Goal: Use online tool/utility: Utilize a website feature to perform a specific function

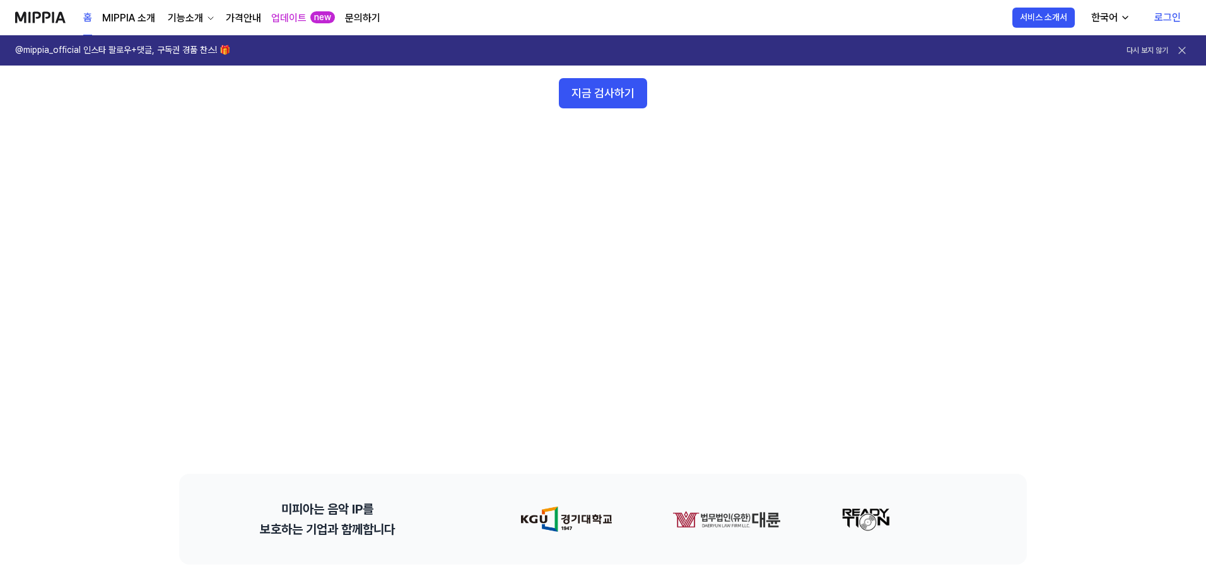
scroll to position [189, 0]
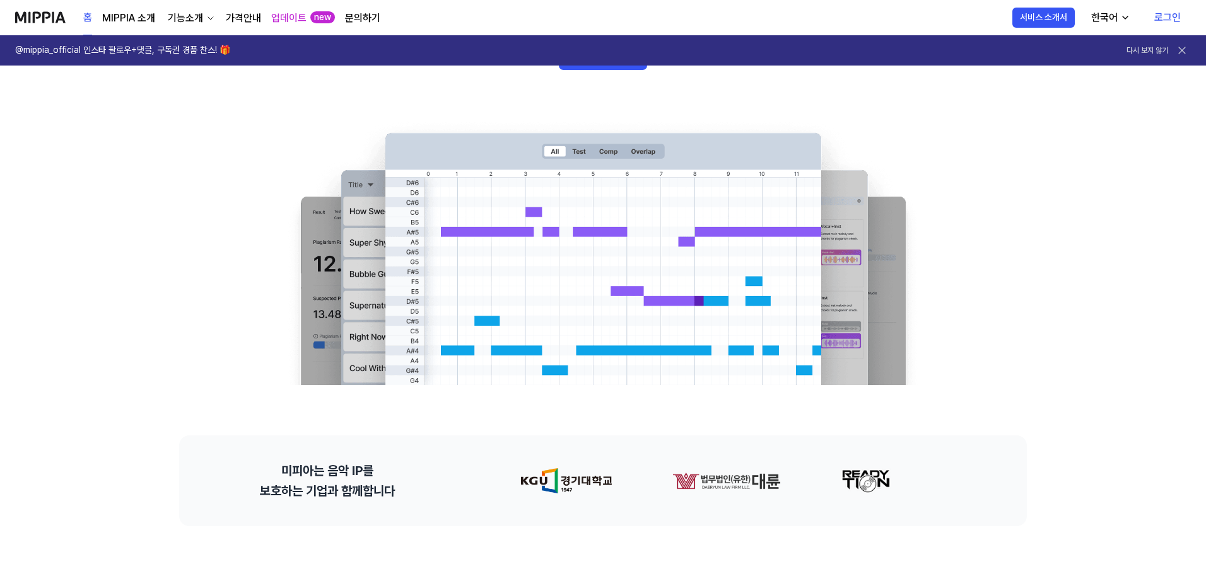
click at [595, 18] on link "로그인" at bounding box center [1167, 17] width 47 height 35
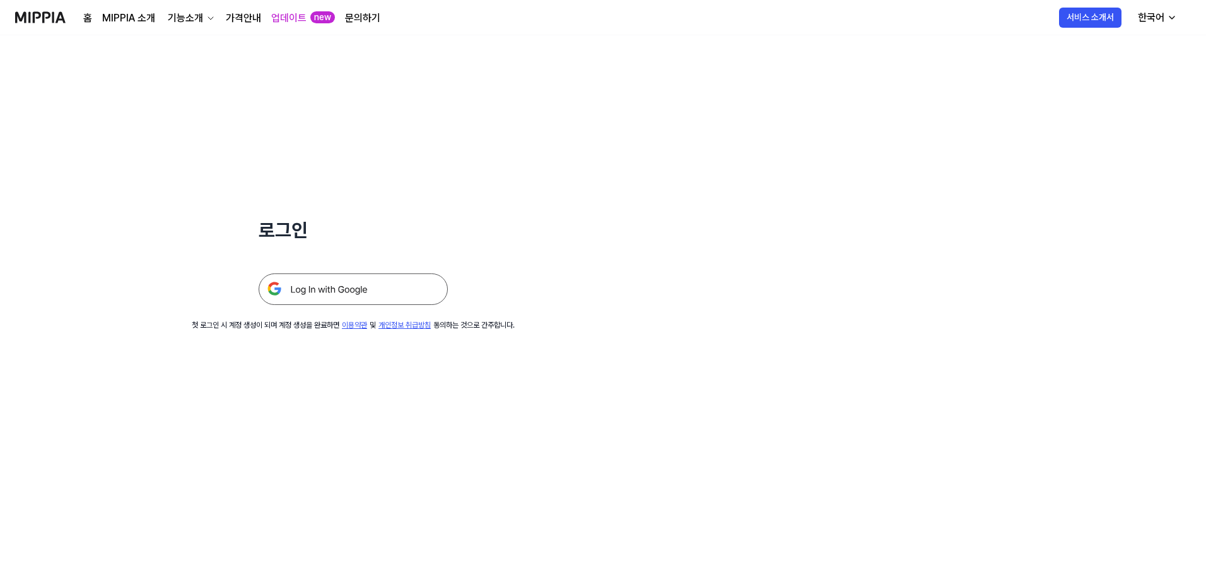
click at [342, 286] on img at bounding box center [353, 290] width 189 height 32
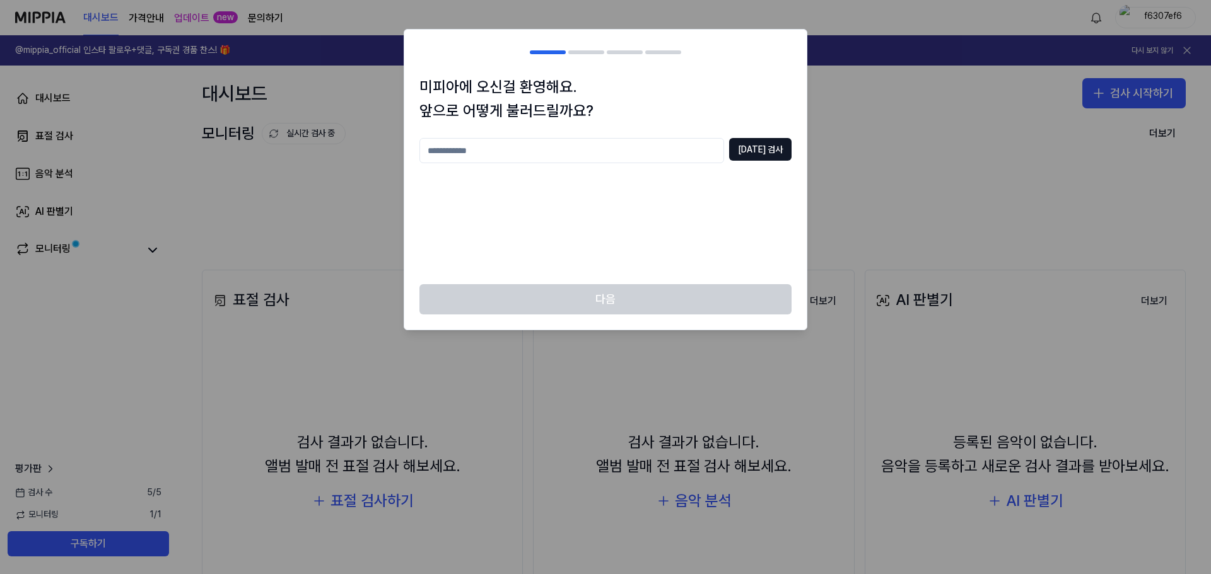
click at [482, 152] on input "text" at bounding box center [571, 150] width 305 height 25
type input "*"
type input "***"
click at [760, 150] on button "중복 검사" at bounding box center [760, 149] width 62 height 23
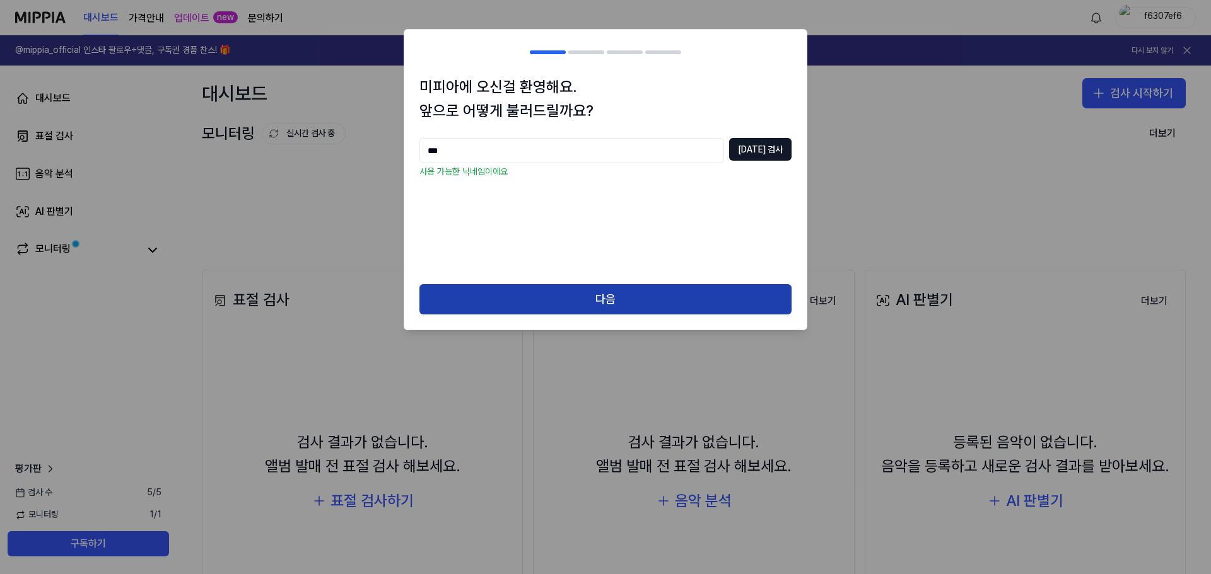
click at [605, 301] on button "다음" at bounding box center [605, 299] width 372 height 30
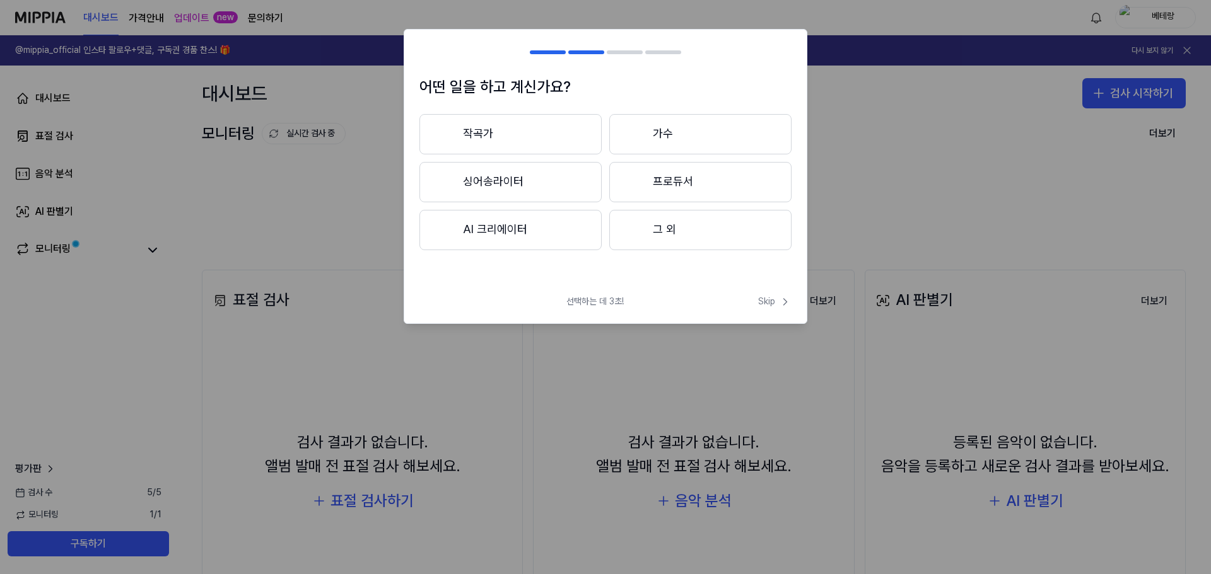
click at [652, 231] on button "그 외" at bounding box center [700, 230] width 182 height 40
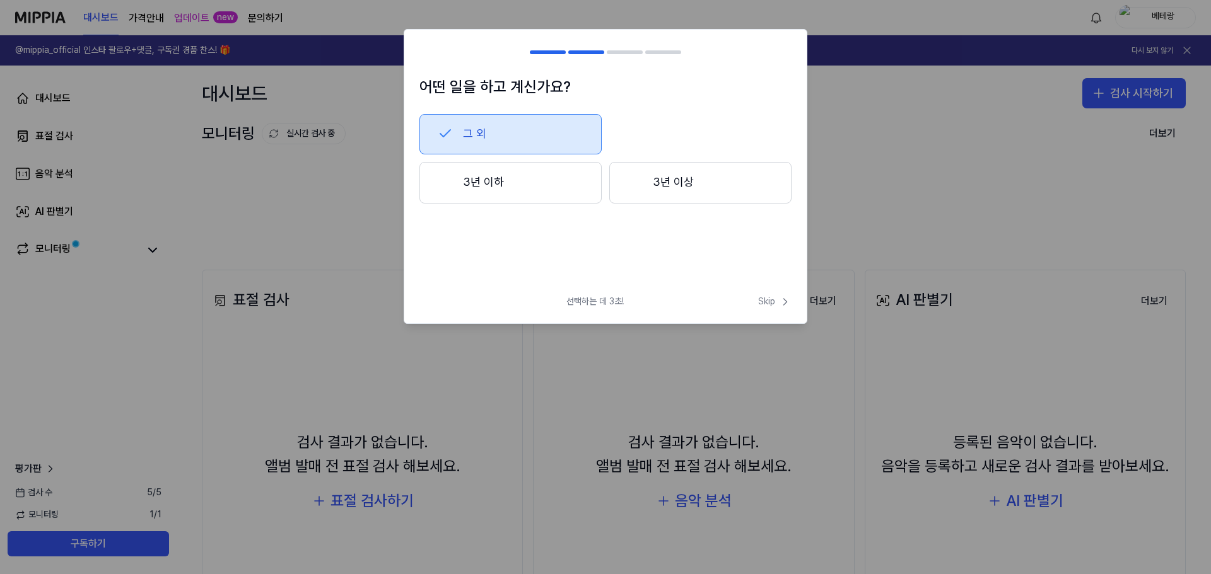
click at [454, 184] on button "3년 이하" at bounding box center [510, 183] width 182 height 42
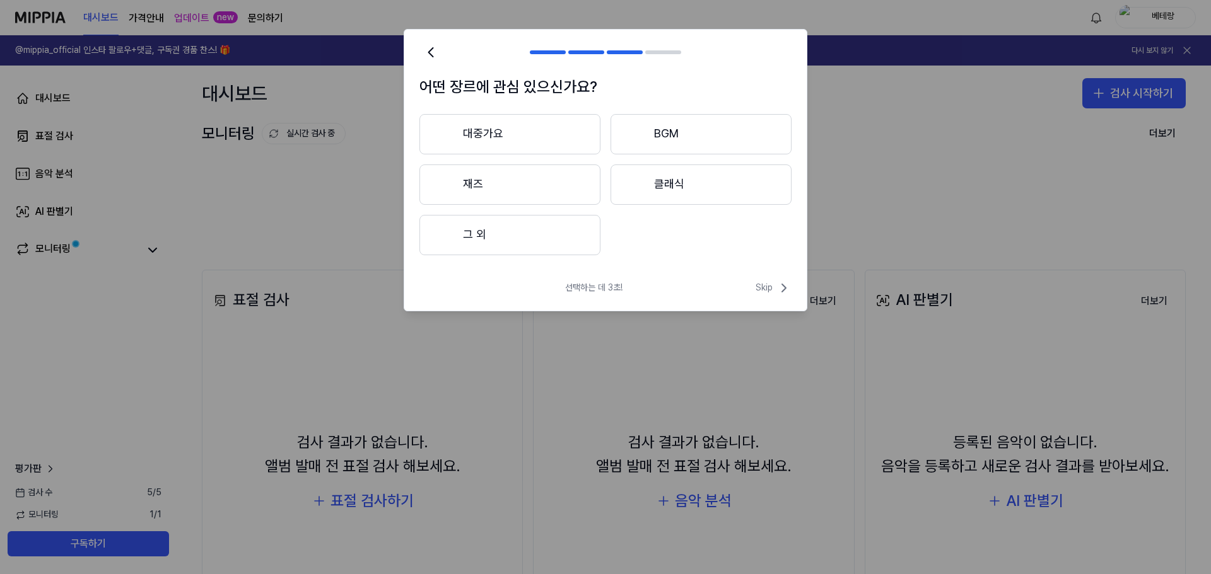
click at [480, 233] on button "그 외" at bounding box center [509, 235] width 181 height 40
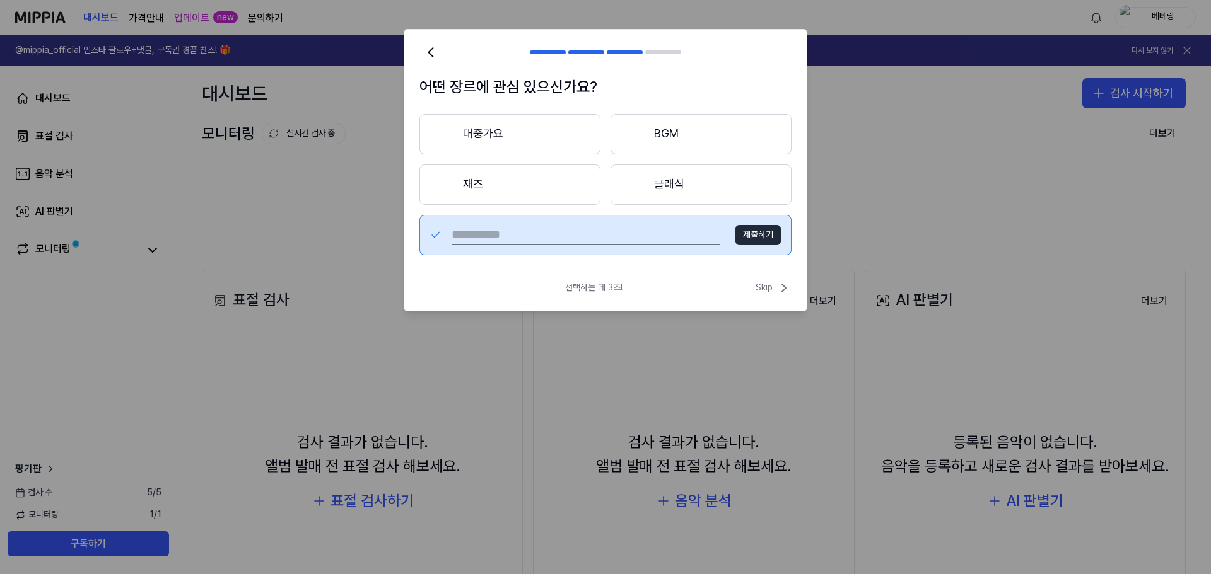
click at [749, 235] on button "제출하기" at bounding box center [757, 235] width 45 height 20
click at [756, 234] on button "제출하기" at bounding box center [757, 235] width 45 height 20
click at [497, 137] on button "대중가요" at bounding box center [509, 134] width 181 height 40
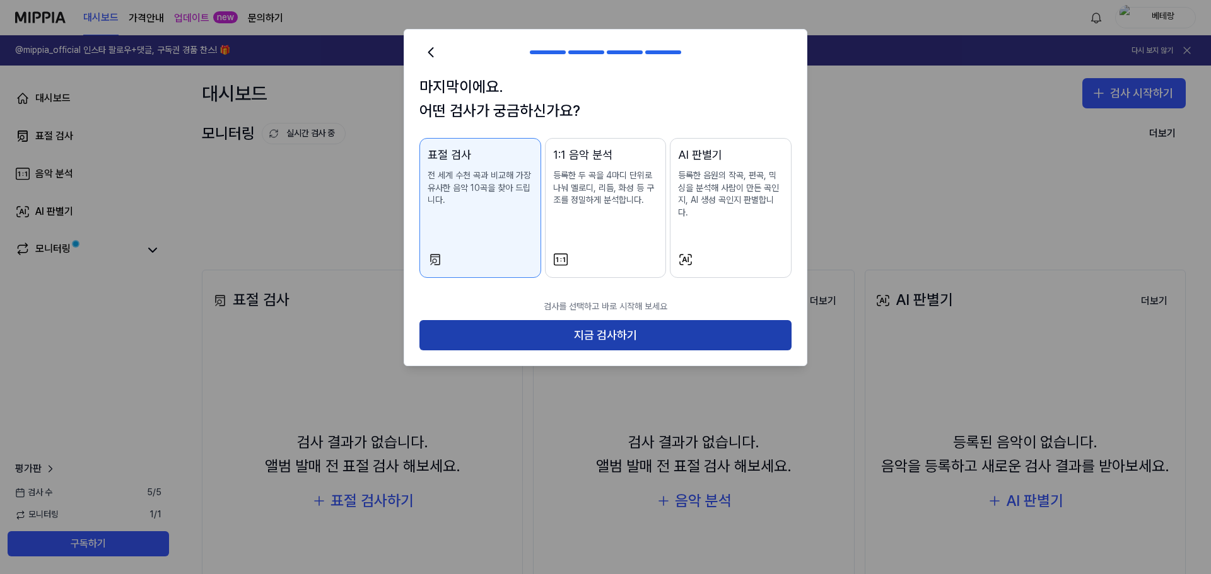
click at [600, 322] on button "지금 검사하기" at bounding box center [605, 335] width 372 height 30
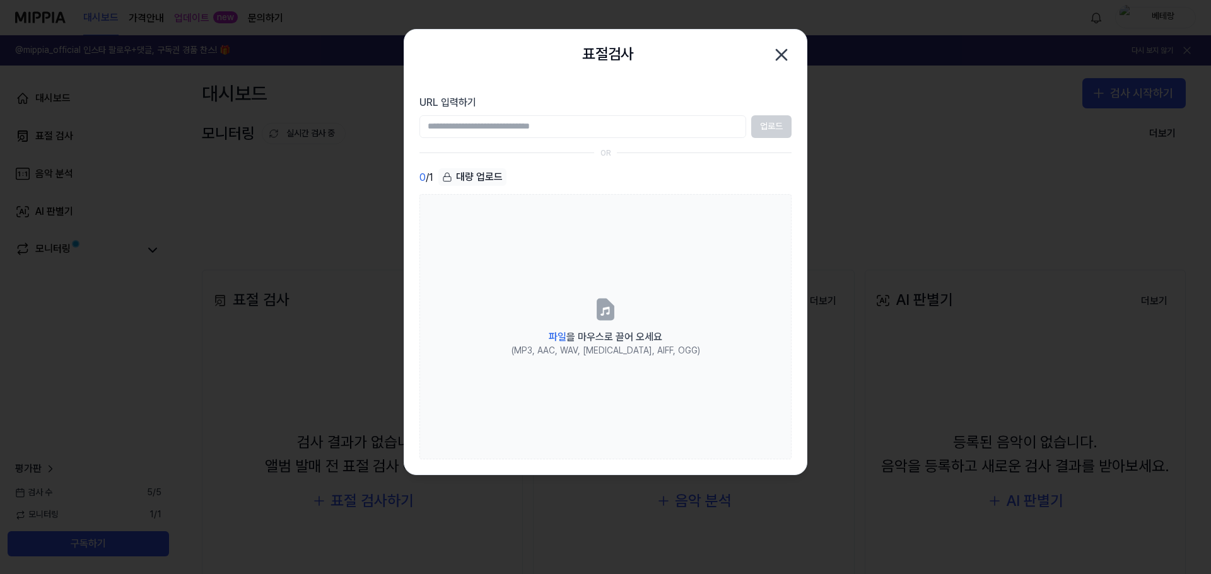
drag, startPoint x: 523, startPoint y: 42, endPoint x: 559, endPoint y: 75, distance: 48.6
click at [559, 75] on div "표절검사 닫기" at bounding box center [605, 55] width 402 height 50
paste input "**********"
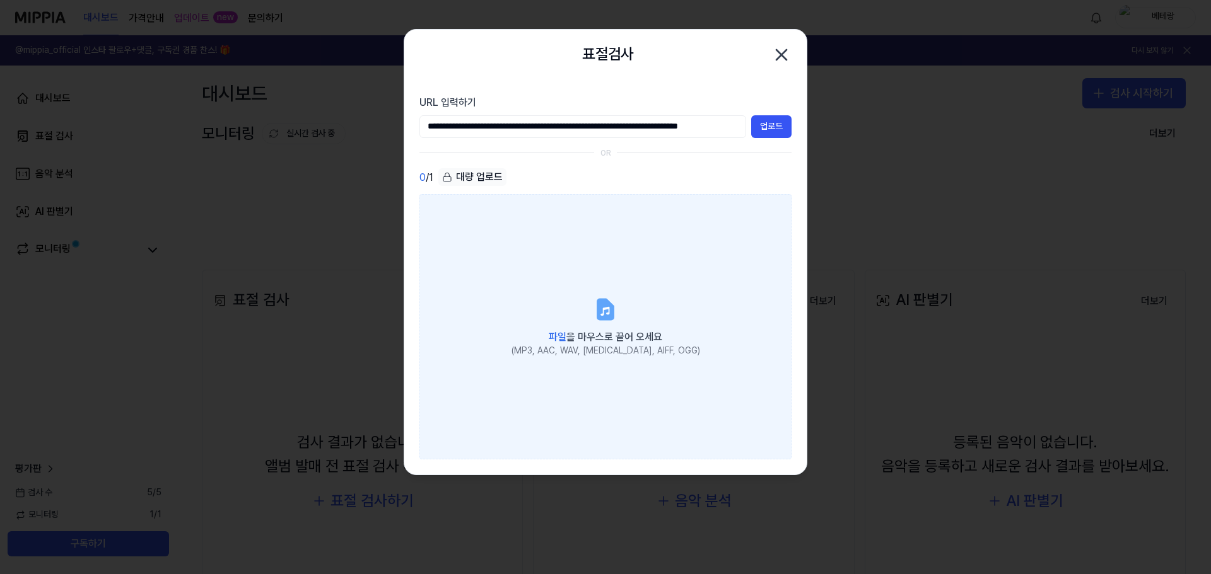
scroll to position [0, 136]
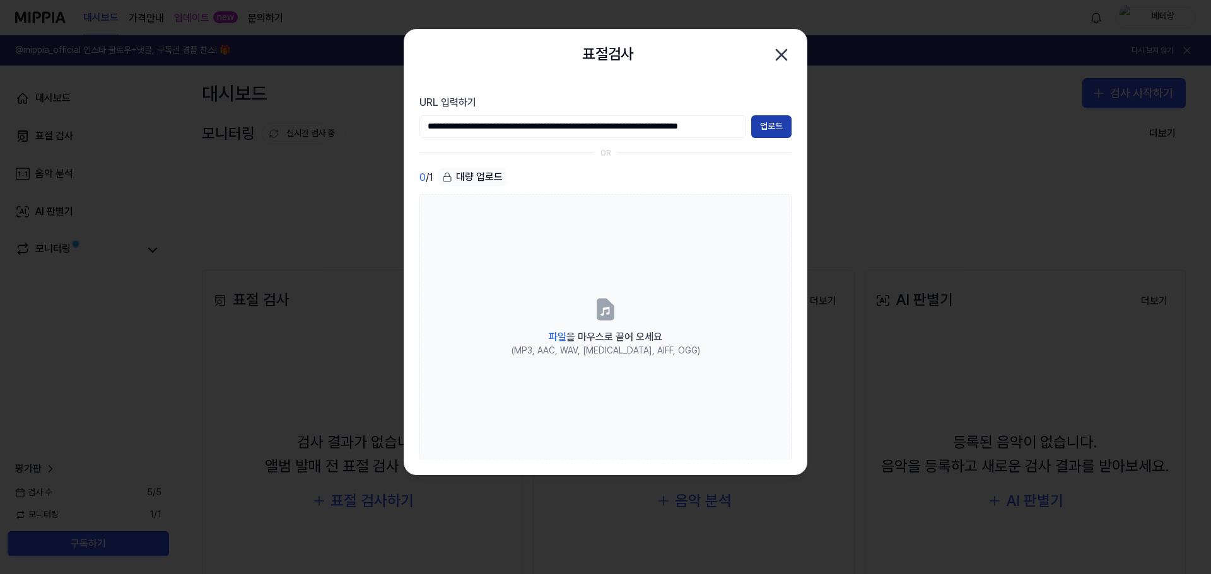
type input "**********"
click at [772, 127] on button "업로드" at bounding box center [771, 126] width 40 height 23
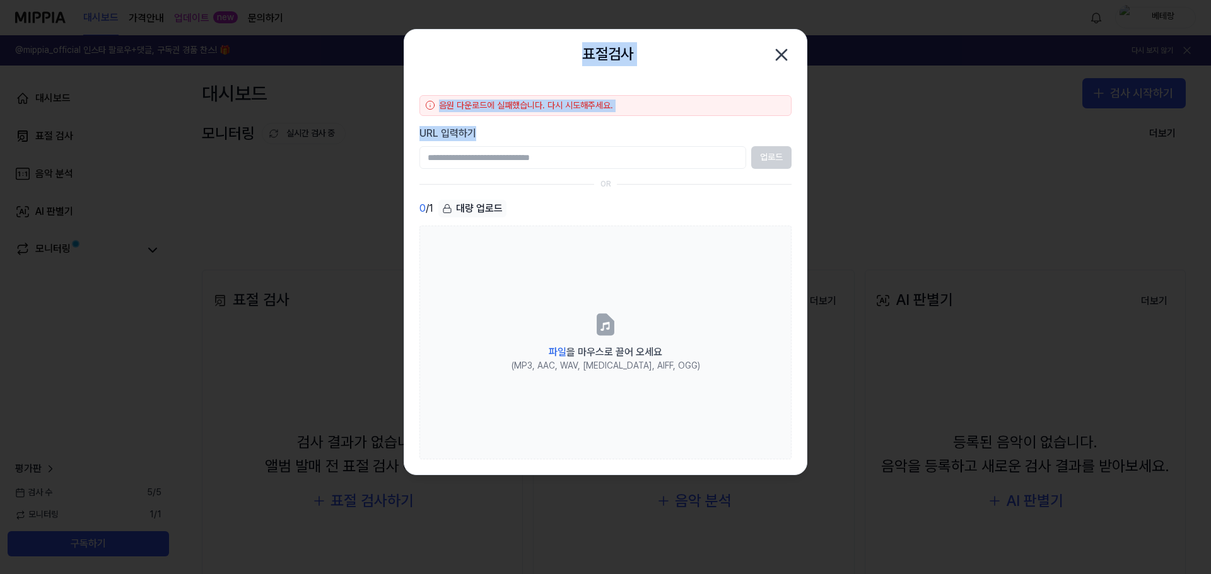
drag, startPoint x: 519, startPoint y: 58, endPoint x: 439, endPoint y: 158, distance: 127.9
click at [439, 158] on div "표절검사 닫기 음원 다운로드에 실패했습니다. 다시 시도해주세요. URL 입력하기 업로드 OR 0 / 1 대량 업로드 파일 을 마우스로 끌어 오…" at bounding box center [606, 252] width 404 height 446
click at [613, 119] on section "음원 다운로드에 실패했습니다. 다시 시도해주세요. URL 입력하기 업로드 OR 0 / 1 대량 업로드 파일 을 마우스로 끌어 오세요 (MP3,…" at bounding box center [605, 277] width 402 height 395
click at [613, 128] on label "URL 입력하기" at bounding box center [605, 133] width 372 height 15
click at [613, 146] on input "URL 입력하기" at bounding box center [582, 157] width 327 height 23
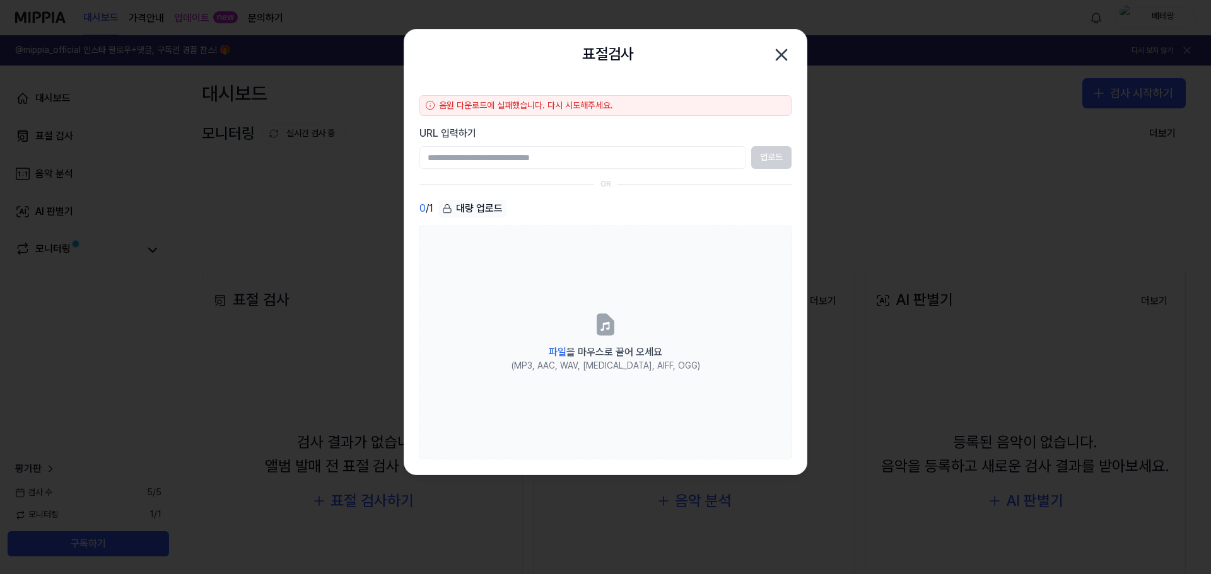
paste input "**********"
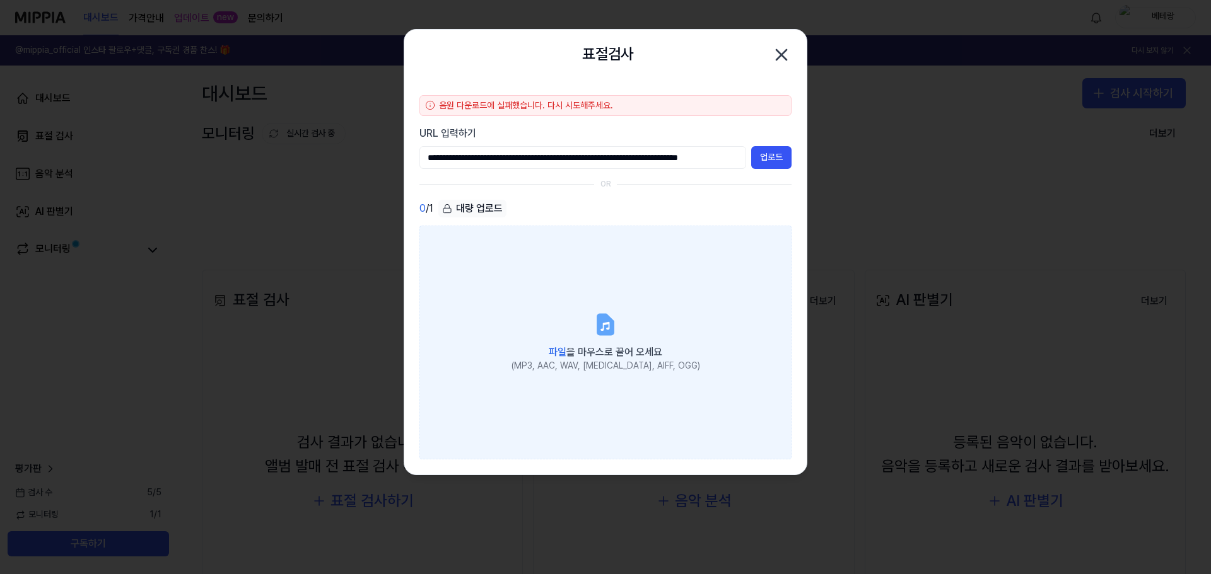
scroll to position [0, 136]
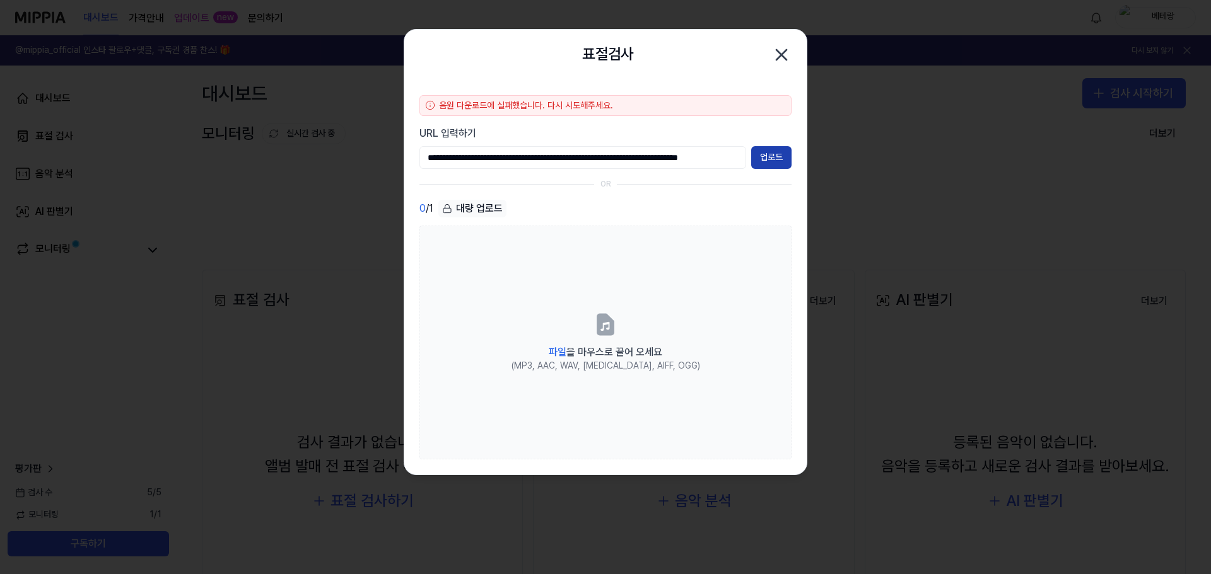
type input "**********"
click at [769, 160] on button "업로드" at bounding box center [771, 157] width 40 height 23
click at [780, 61] on icon "button" at bounding box center [781, 55] width 20 height 20
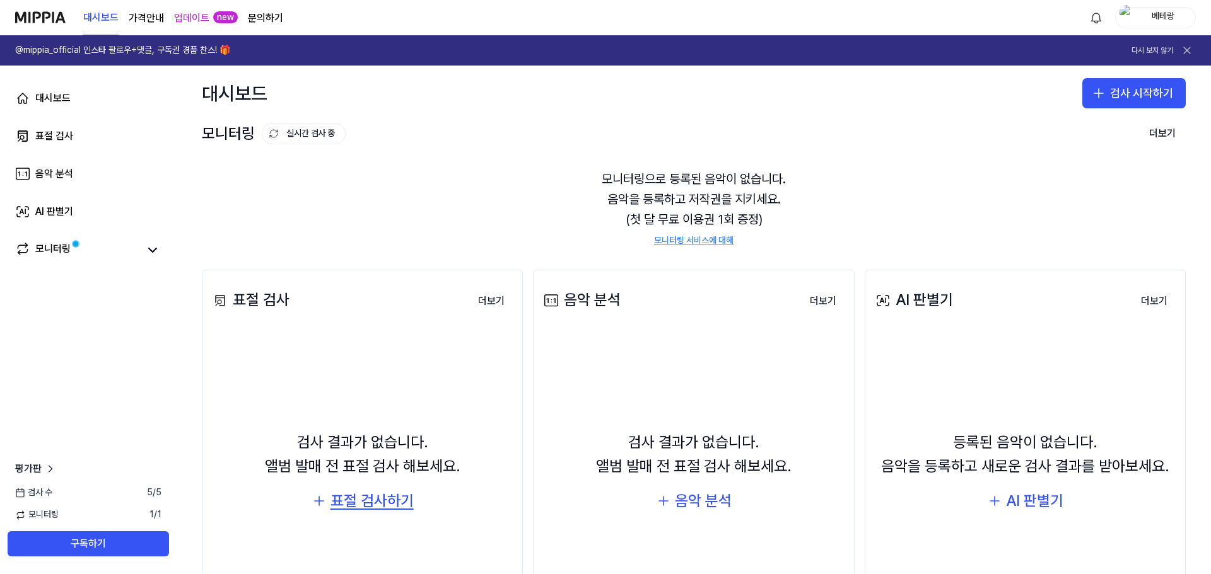
click at [345, 501] on div "표절 검사하기" at bounding box center [371, 501] width 83 height 24
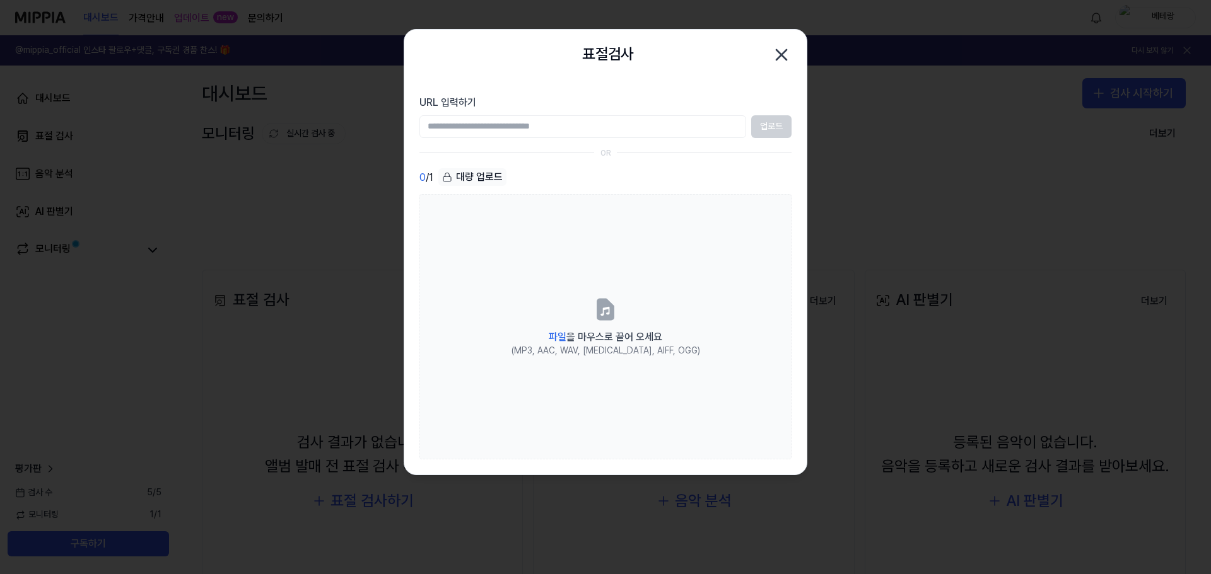
paste input "**********"
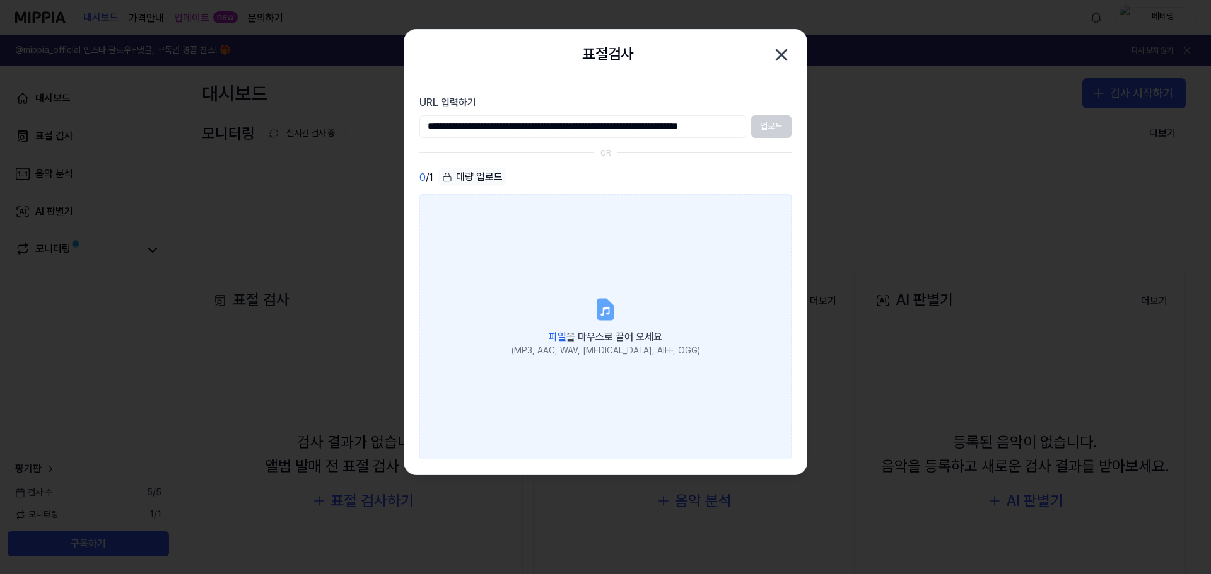
scroll to position [0, 136]
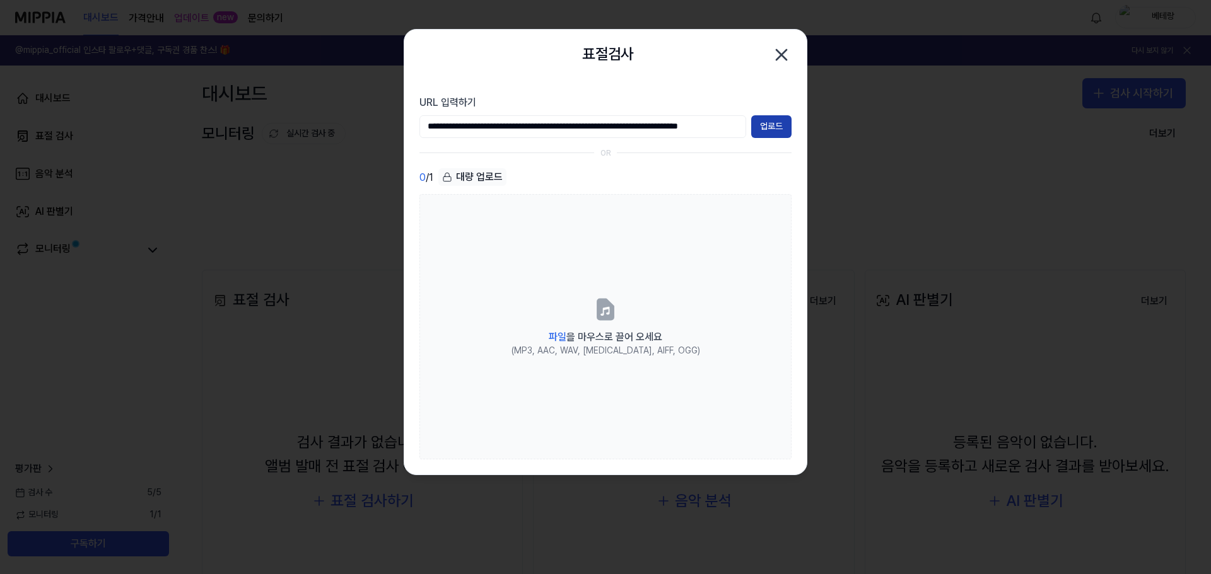
type input "**********"
click at [779, 125] on button "업로드" at bounding box center [771, 126] width 40 height 23
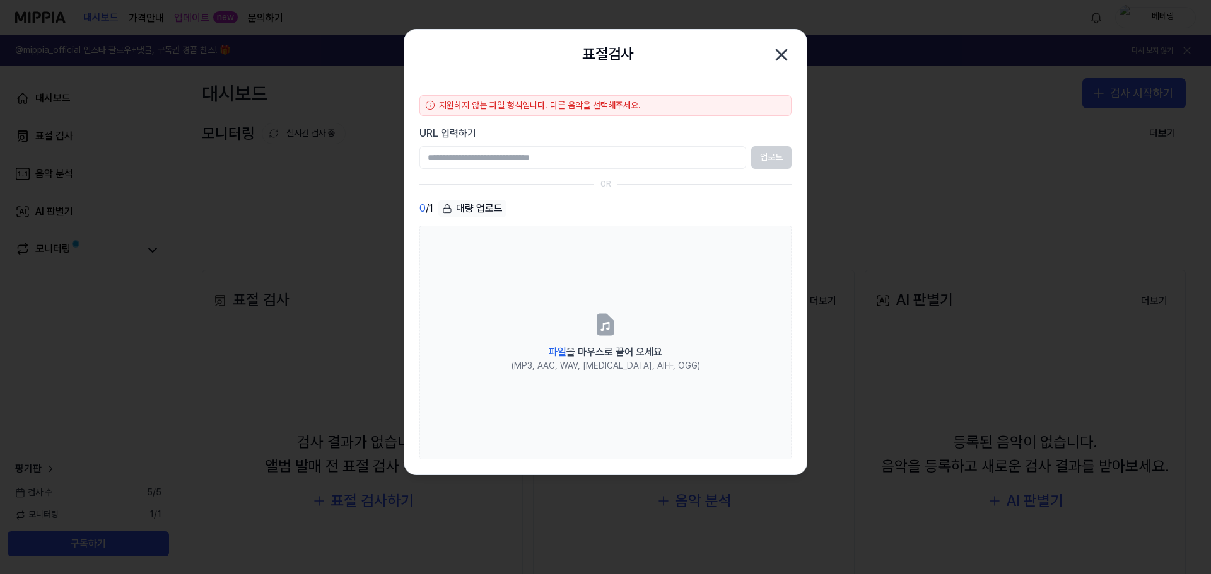
paste input "**********"
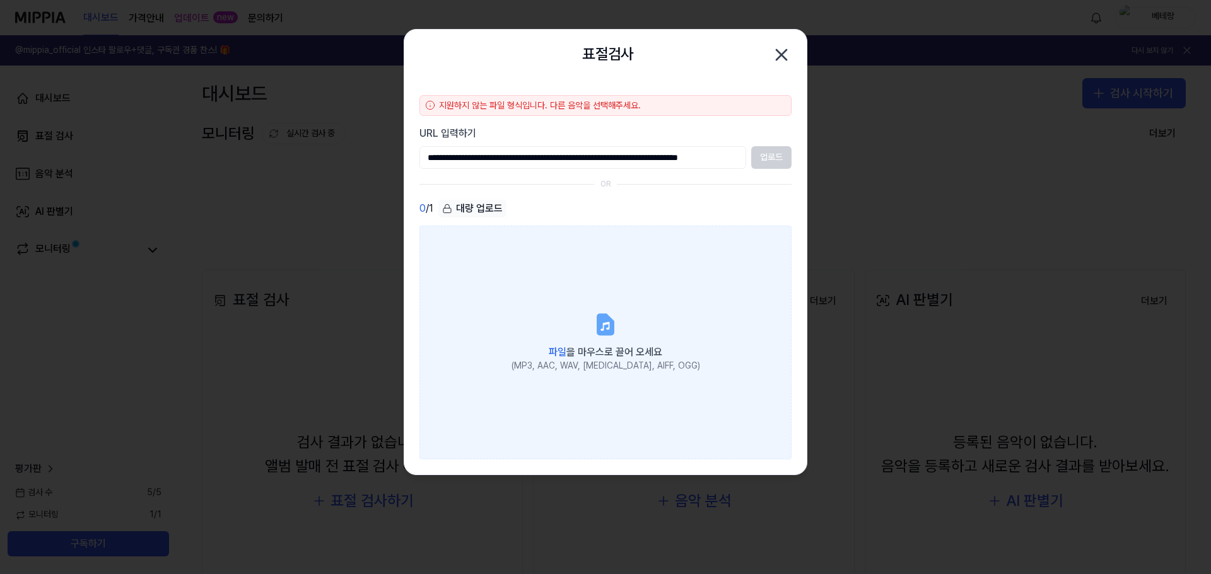
scroll to position [0, 136]
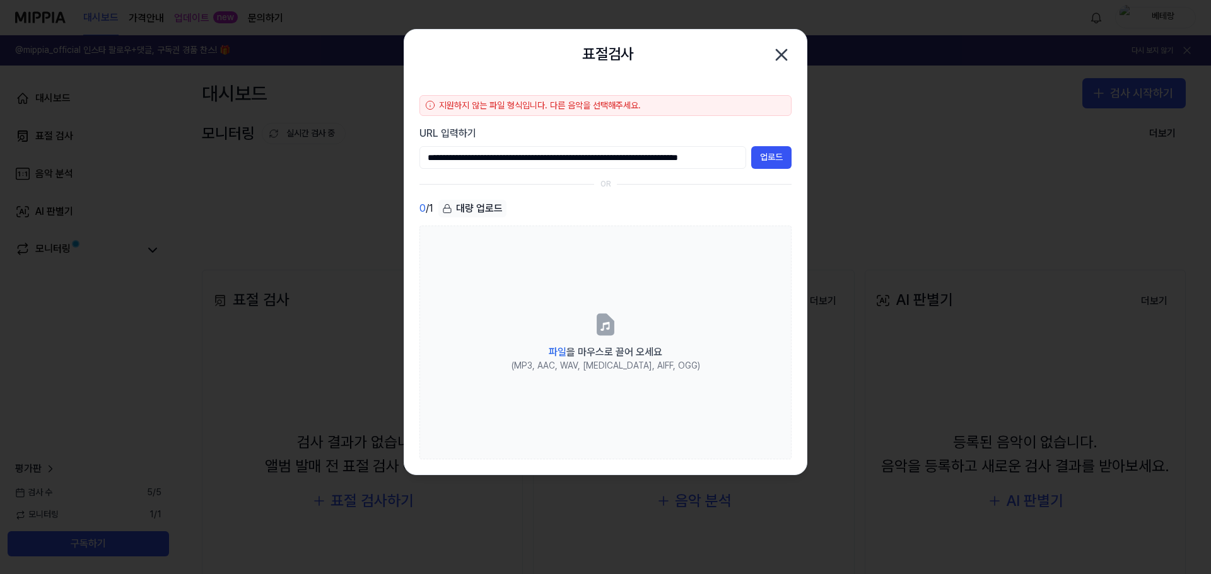
type input "**********"
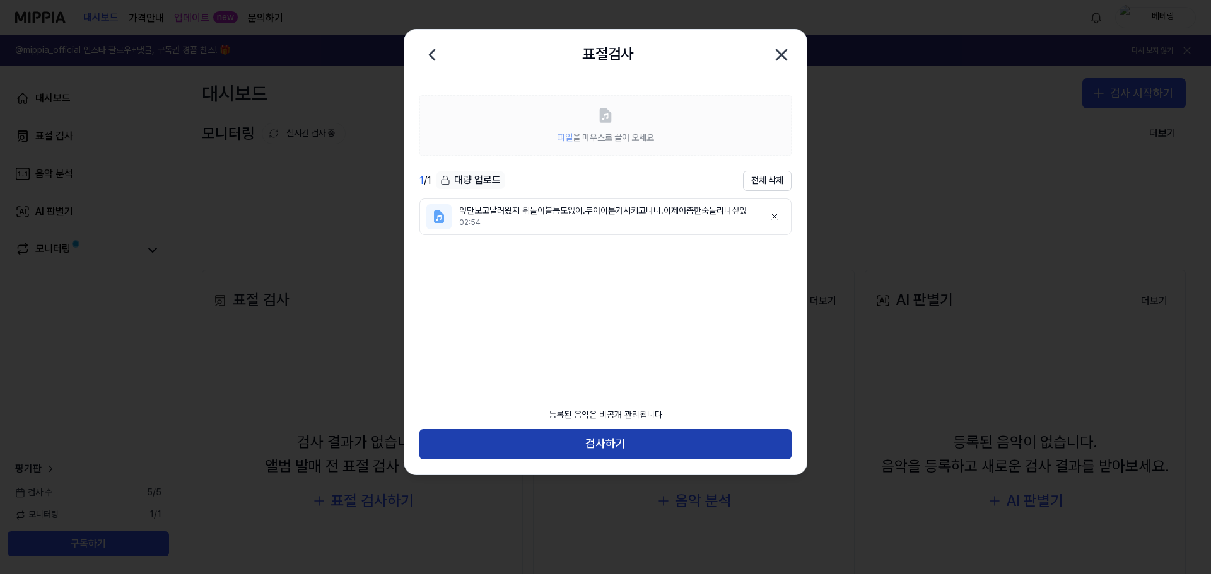
click at [603, 446] on button "검사하기" at bounding box center [605, 444] width 372 height 30
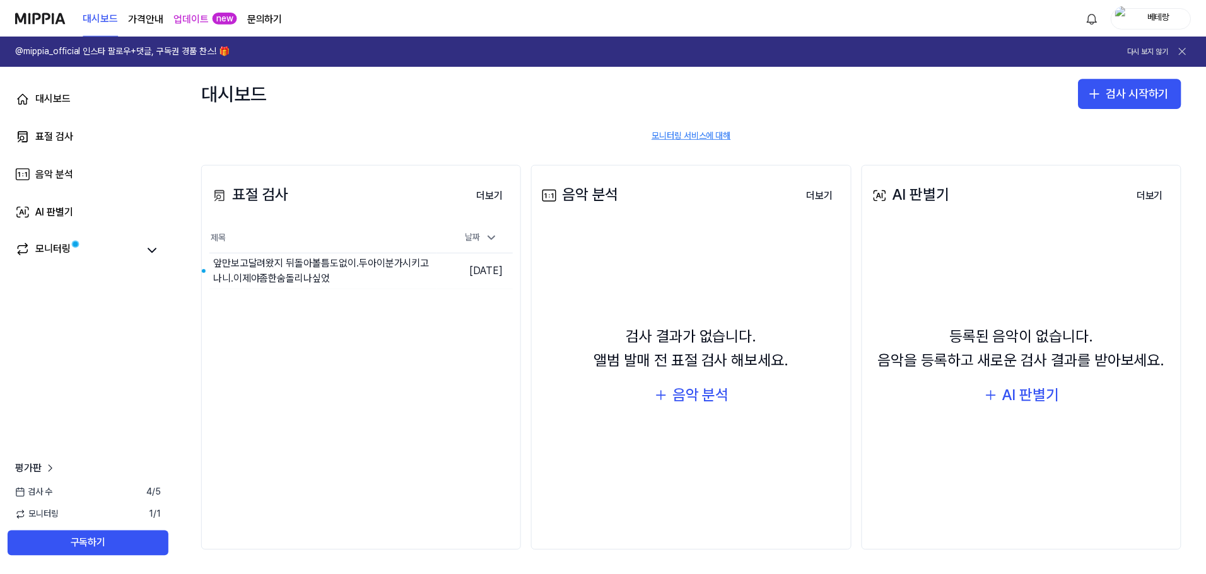
scroll to position [107, 0]
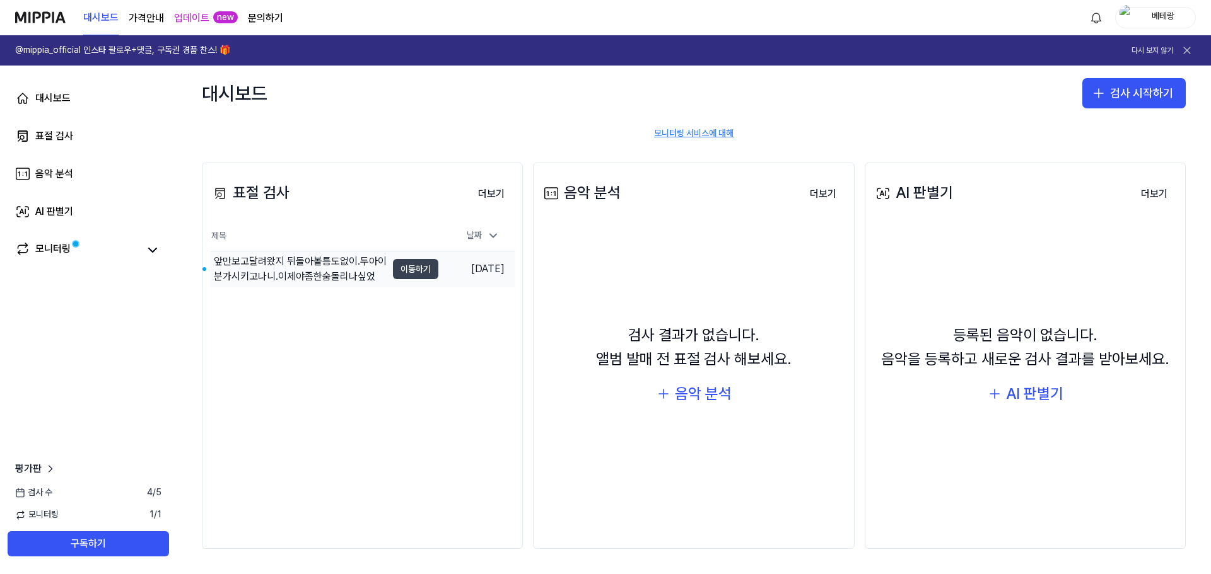
click at [412, 268] on button "이동하기" at bounding box center [415, 269] width 45 height 20
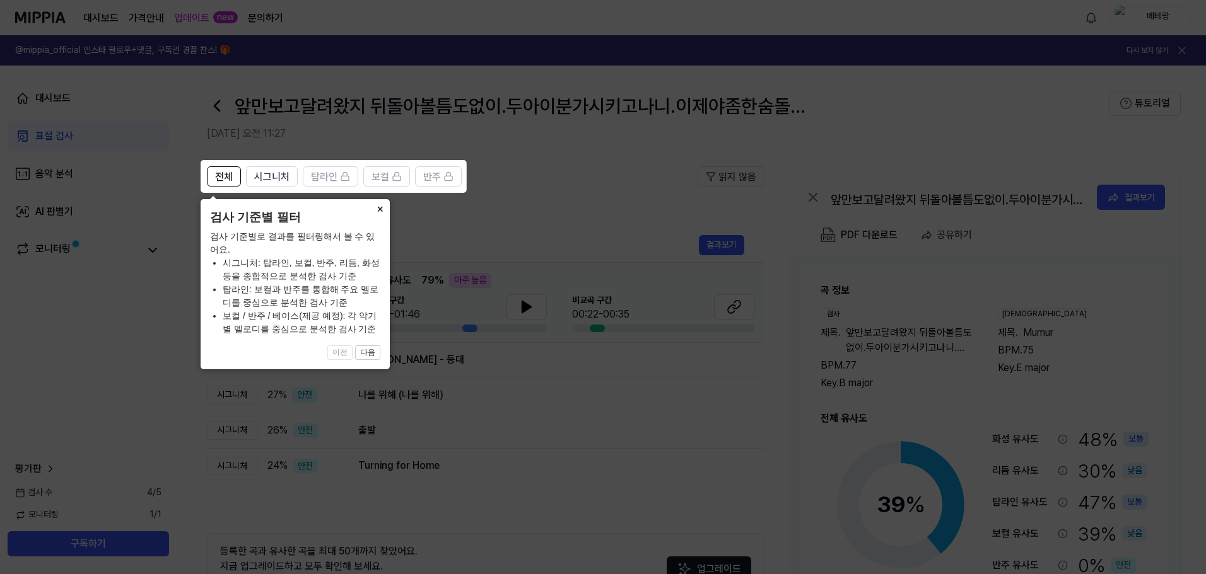
click at [378, 212] on button "×" at bounding box center [379, 208] width 20 height 18
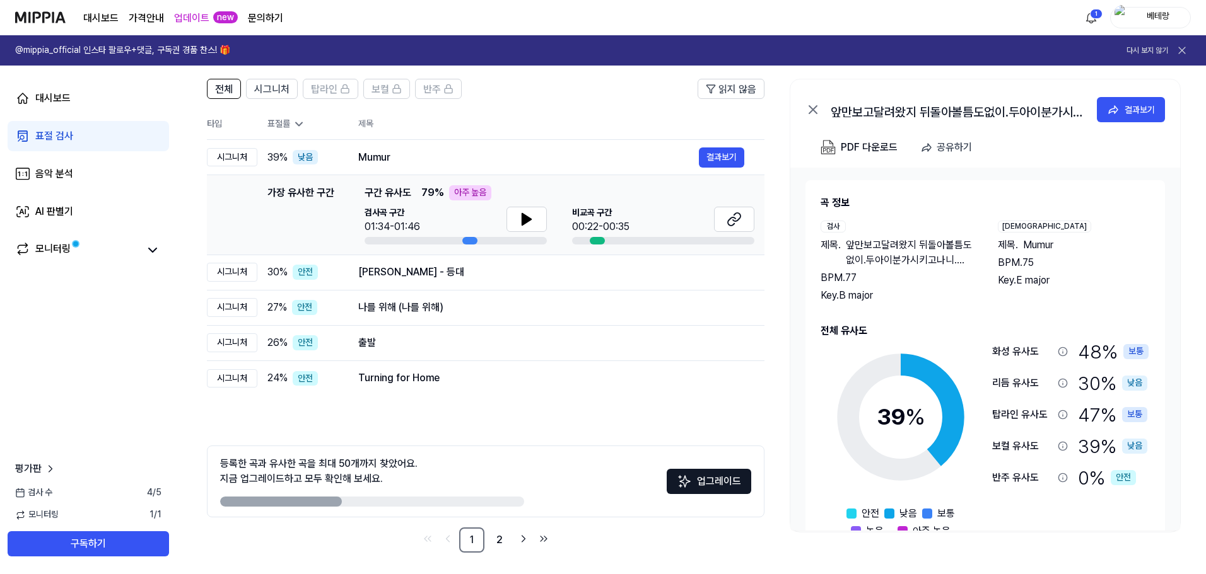
scroll to position [91, 0]
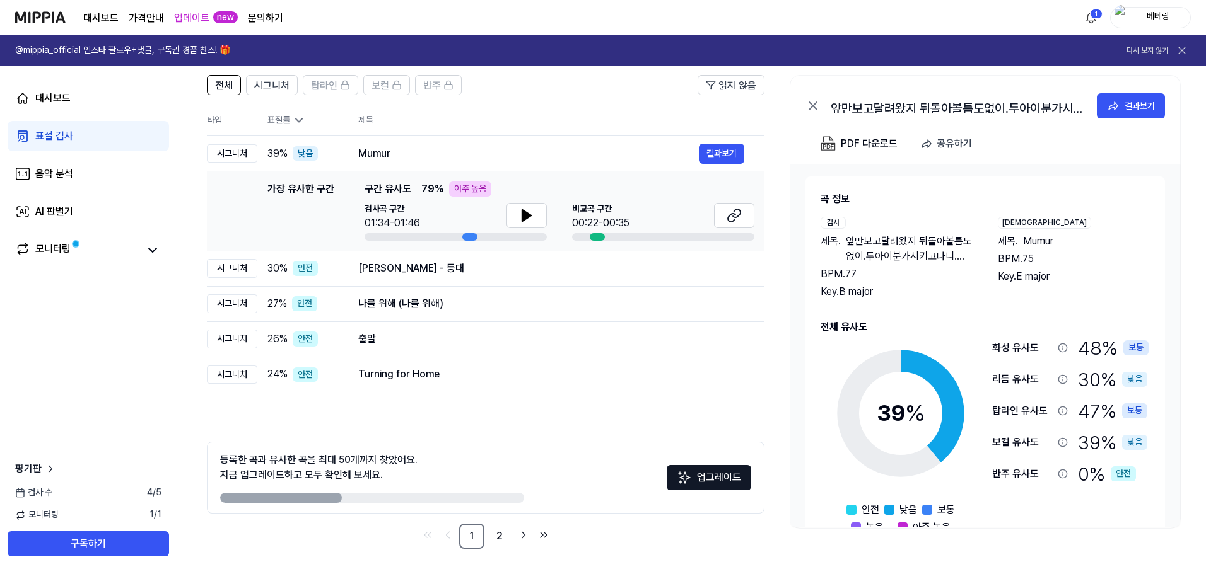
click at [61, 138] on div "표절 검사" at bounding box center [54, 136] width 38 height 15
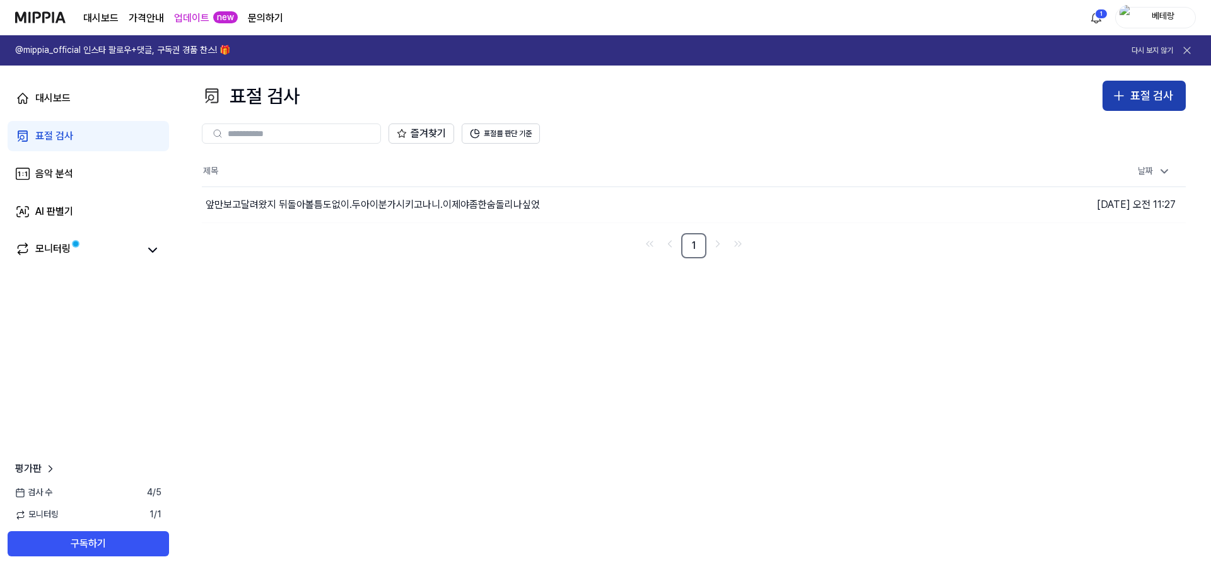
click at [1117, 100] on icon "button" at bounding box center [1118, 95] width 15 height 15
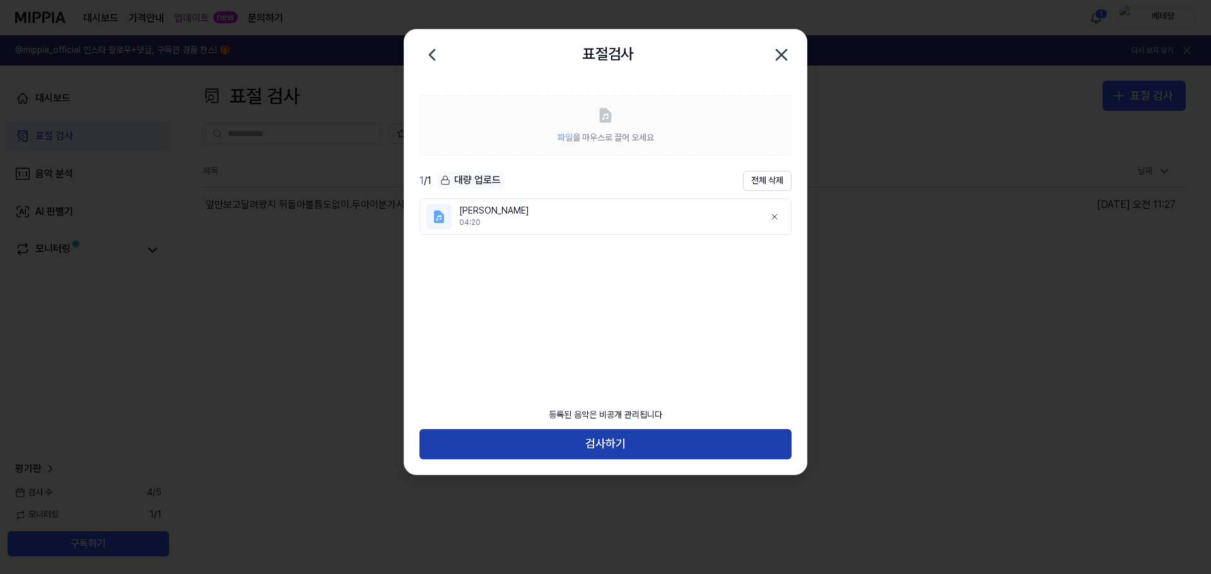
click at [600, 442] on button "검사하기" at bounding box center [605, 444] width 372 height 30
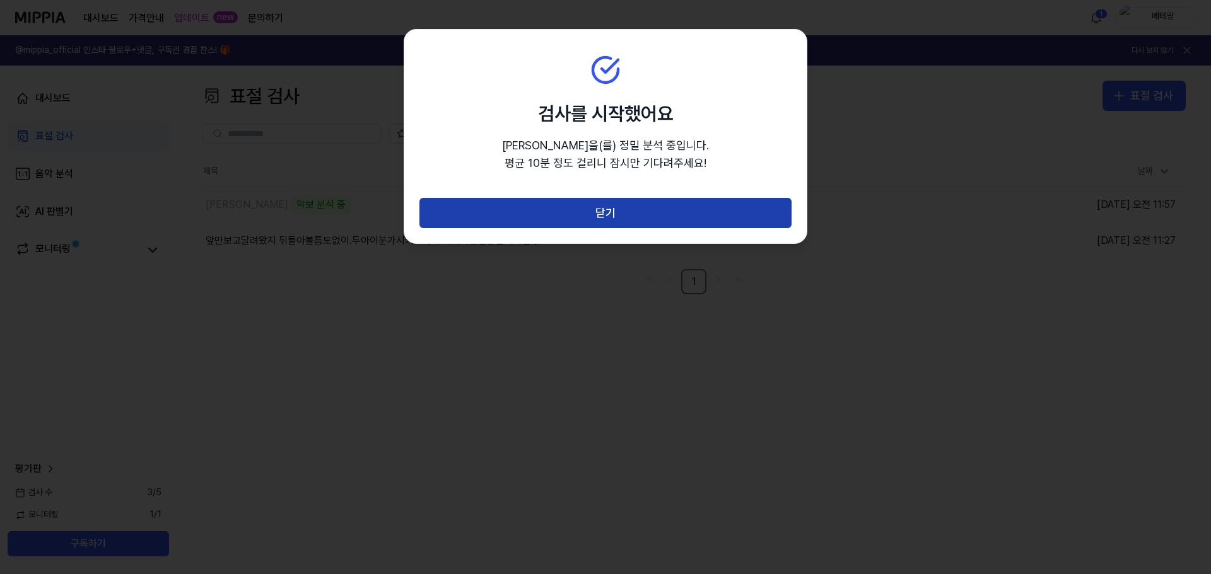
click at [602, 220] on button "닫기" at bounding box center [605, 213] width 372 height 30
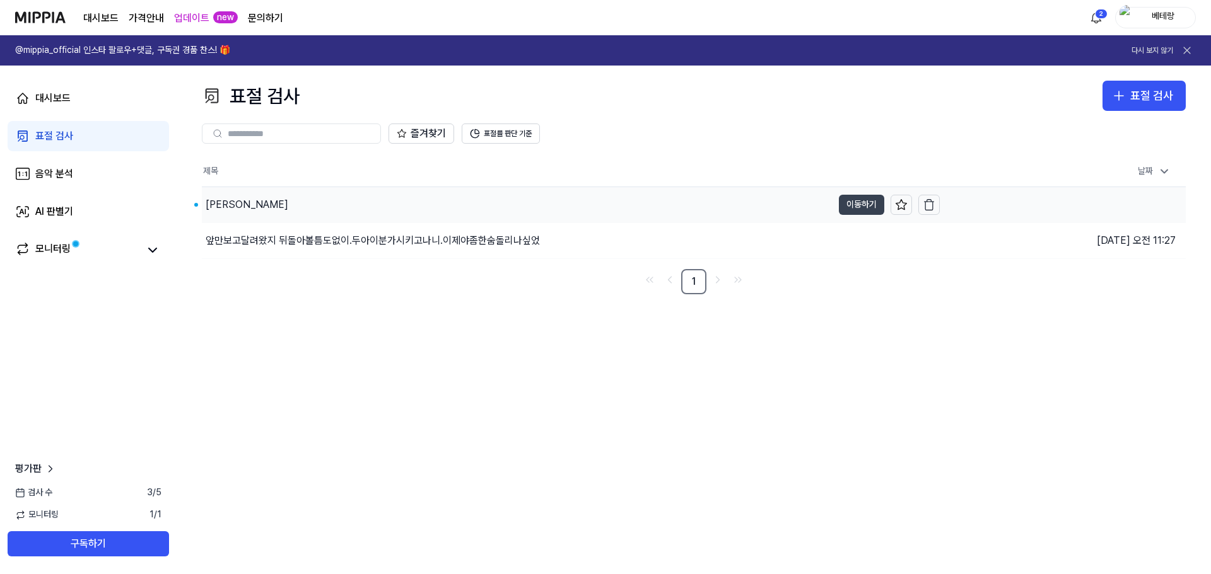
click at [855, 201] on button "이동하기" at bounding box center [861, 205] width 45 height 20
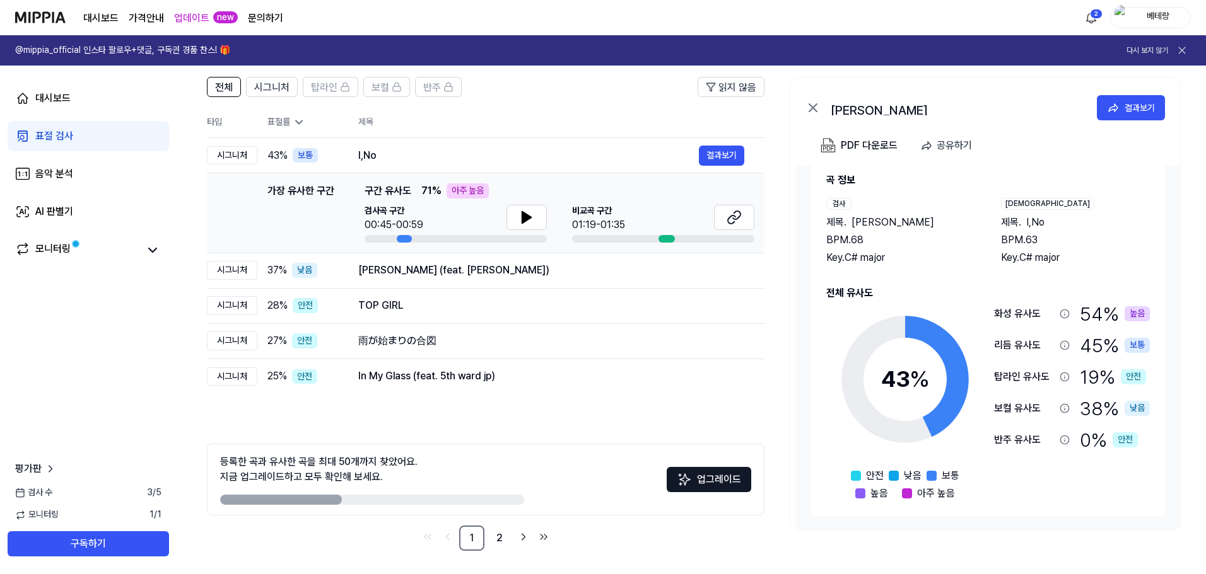
scroll to position [91, 0]
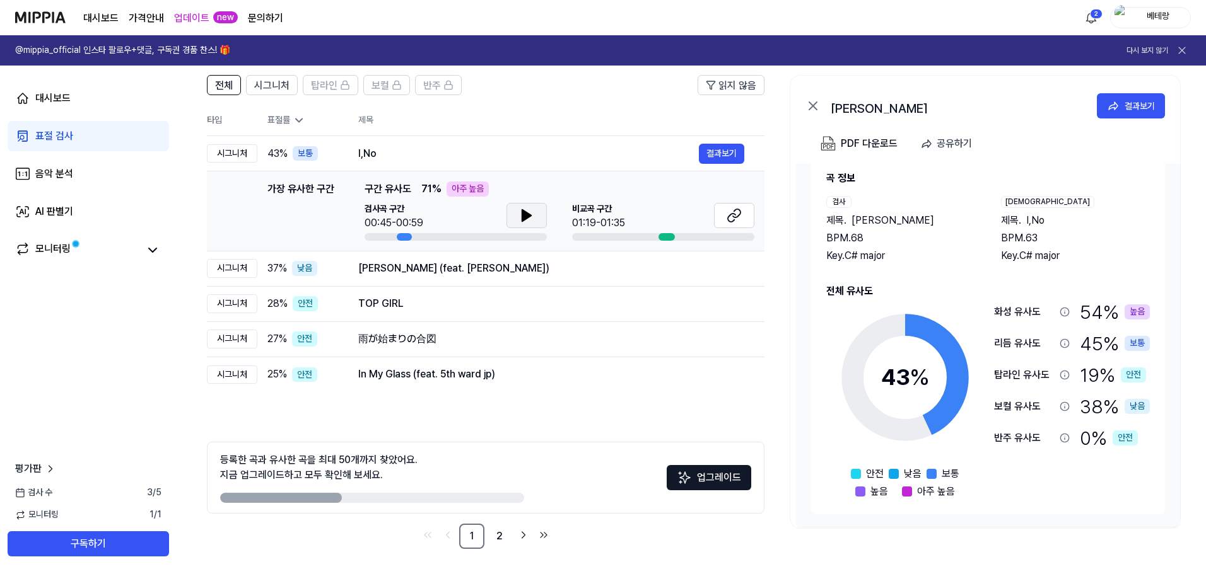
click at [527, 218] on icon at bounding box center [526, 215] width 9 height 11
click at [44, 132] on div "표절 검사" at bounding box center [54, 136] width 38 height 15
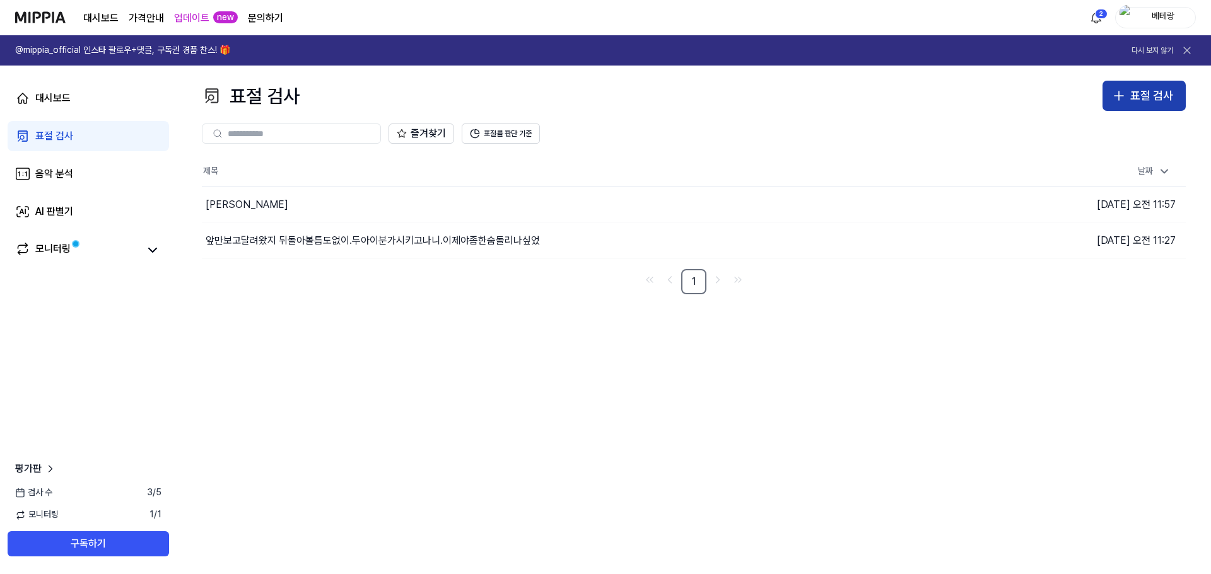
click at [1119, 98] on icon "button" at bounding box center [1118, 95] width 15 height 15
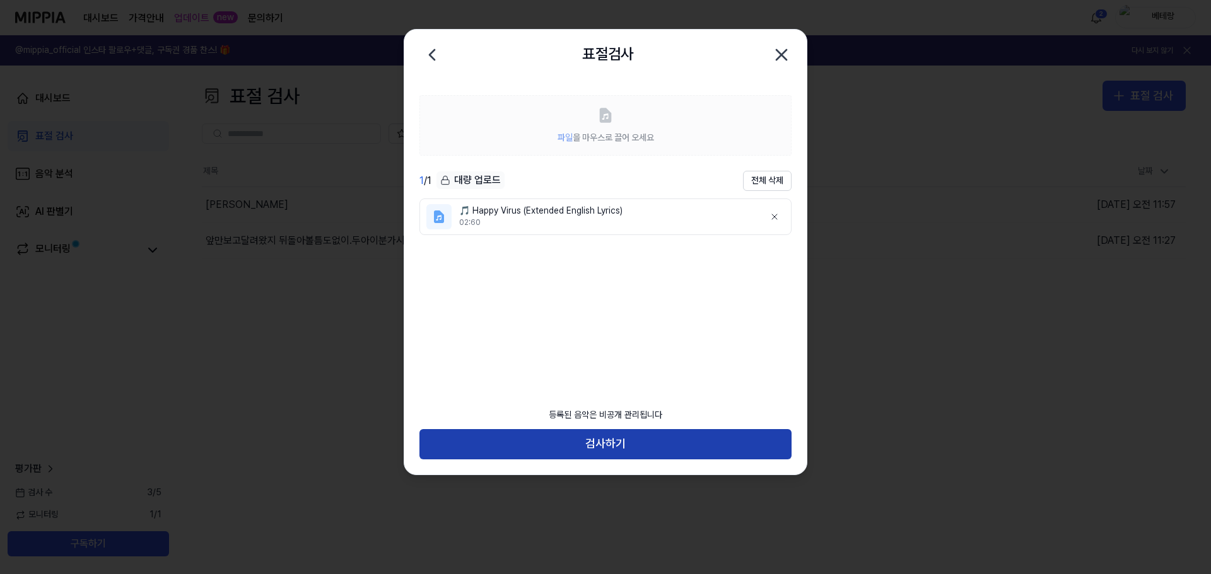
click at [605, 446] on button "검사하기" at bounding box center [605, 444] width 372 height 30
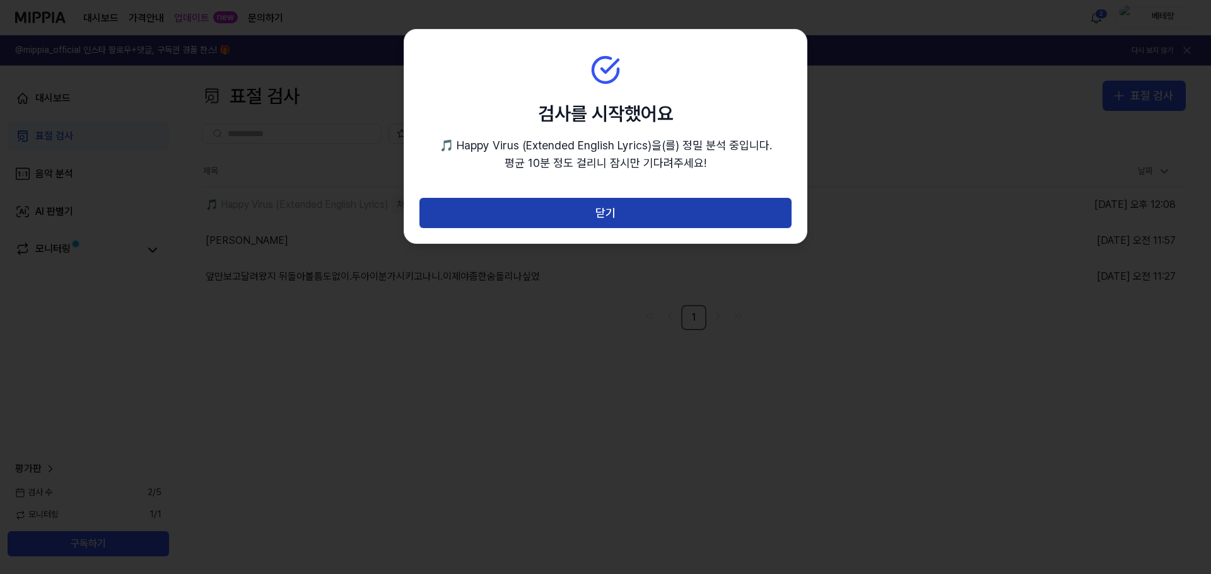
click at [605, 218] on button "닫기" at bounding box center [605, 213] width 372 height 30
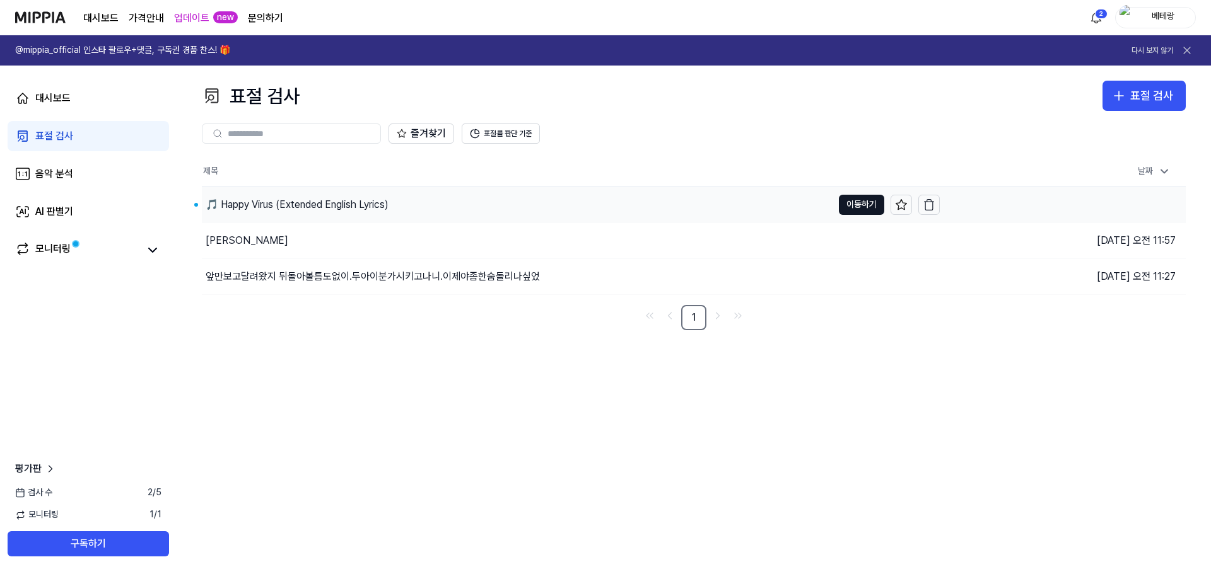
click at [308, 205] on div "🎵 Happy Virus (Extended English Lyrics)" at bounding box center [297, 204] width 183 height 15
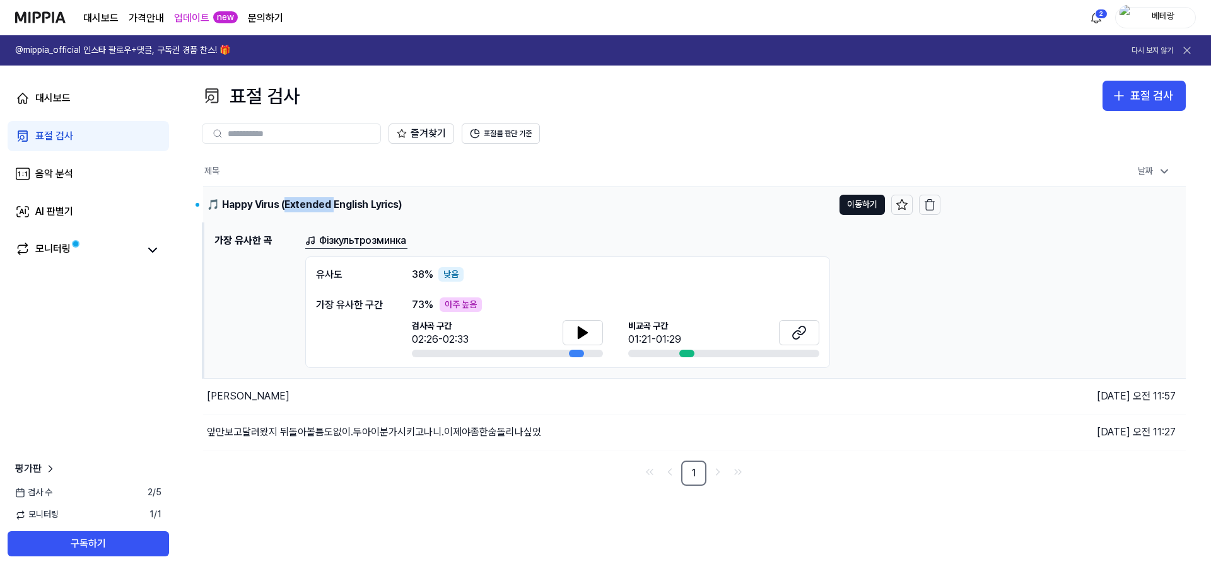
click at [308, 205] on div "🎵 Happy Virus (Extended English Lyrics)" at bounding box center [304, 204] width 195 height 15
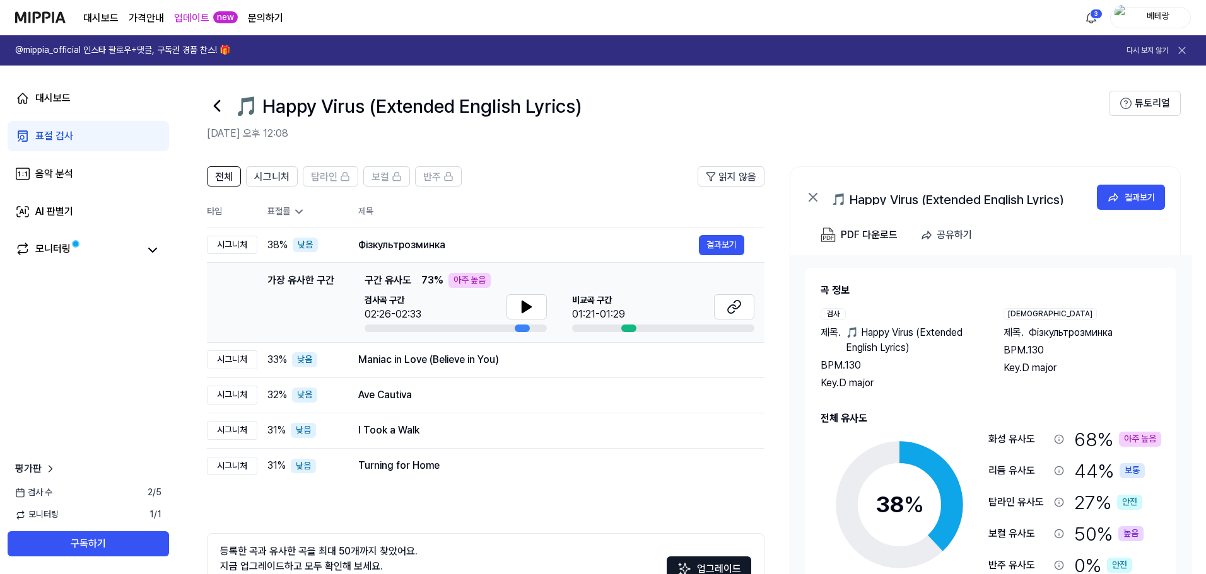
click at [52, 131] on div "표절 검사" at bounding box center [54, 136] width 38 height 15
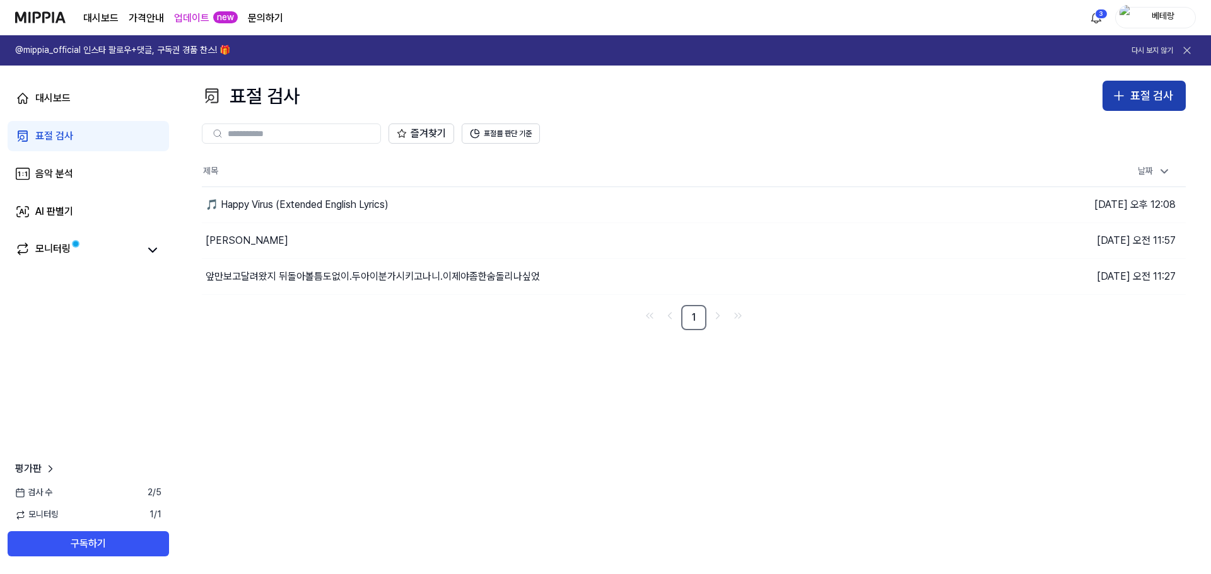
click at [1123, 91] on icon "button" at bounding box center [1118, 95] width 15 height 15
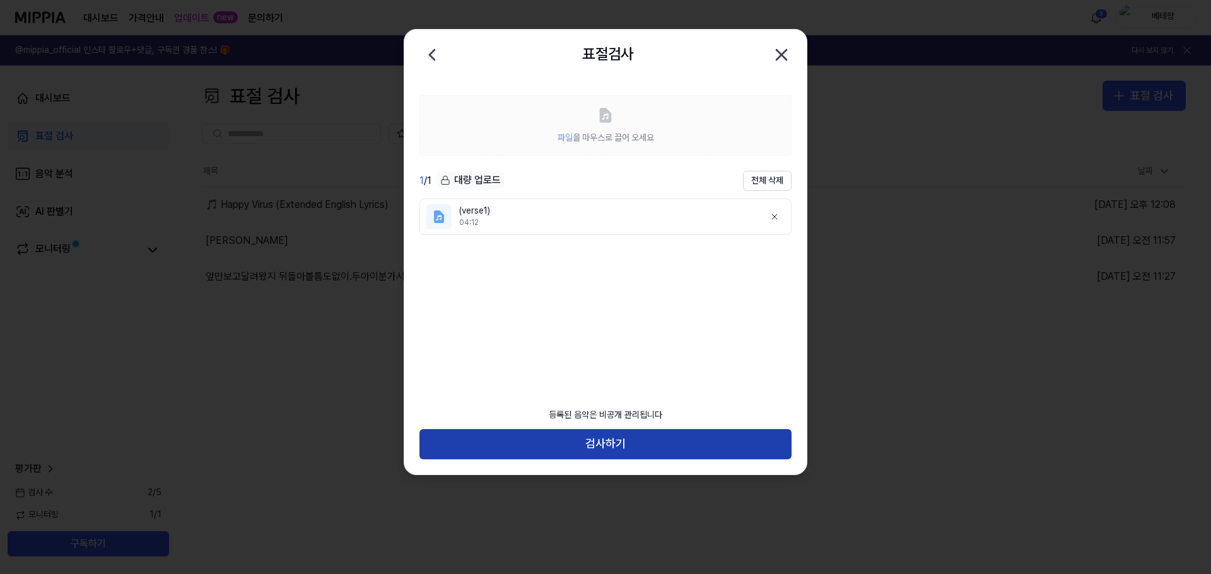
click at [607, 451] on button "검사하기" at bounding box center [605, 444] width 372 height 30
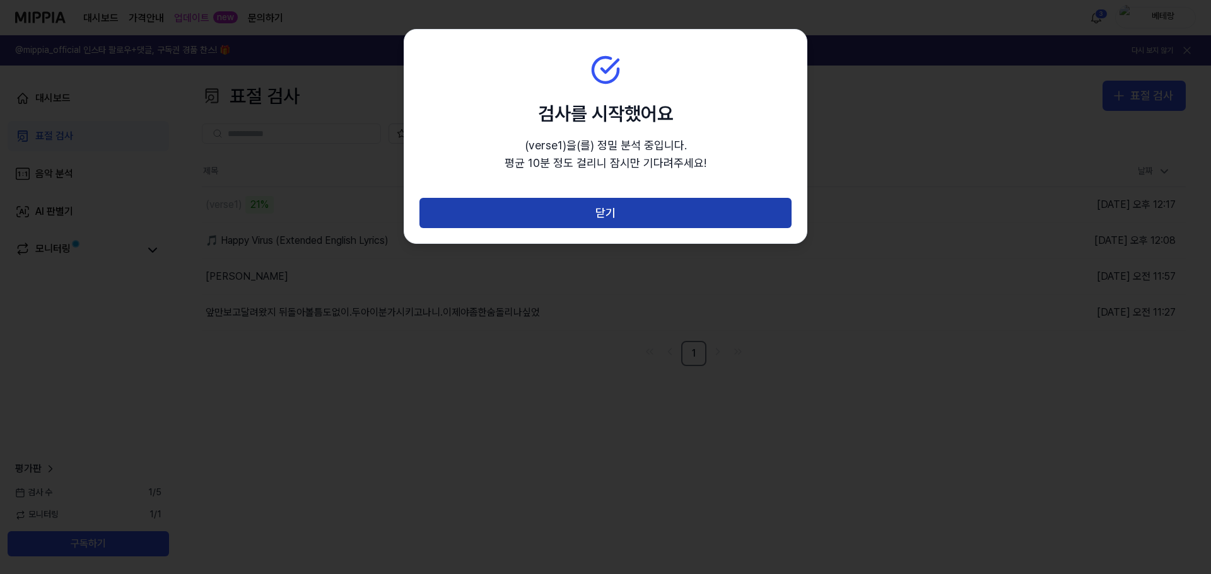
click at [602, 221] on button "닫기" at bounding box center [605, 213] width 372 height 30
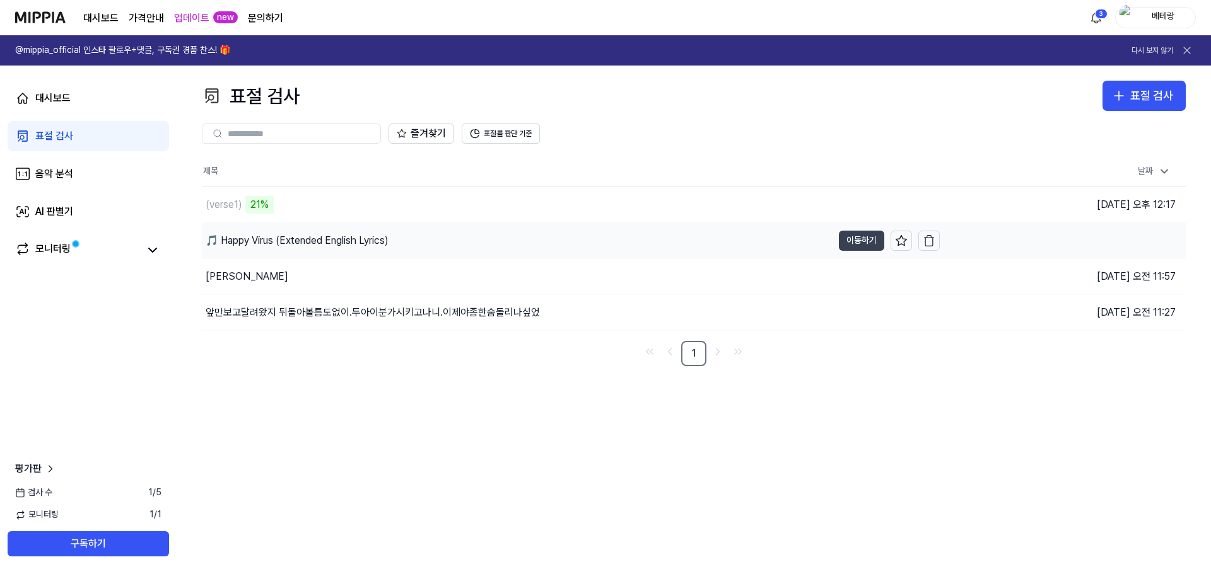
click at [868, 242] on button "이동하기" at bounding box center [861, 241] width 45 height 20
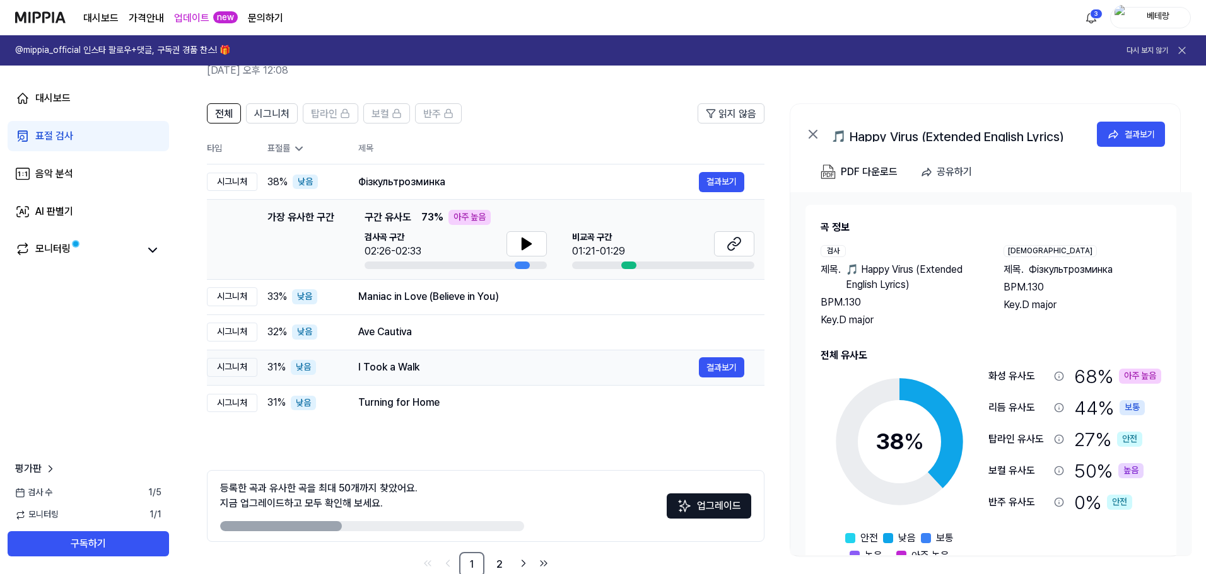
scroll to position [91, 0]
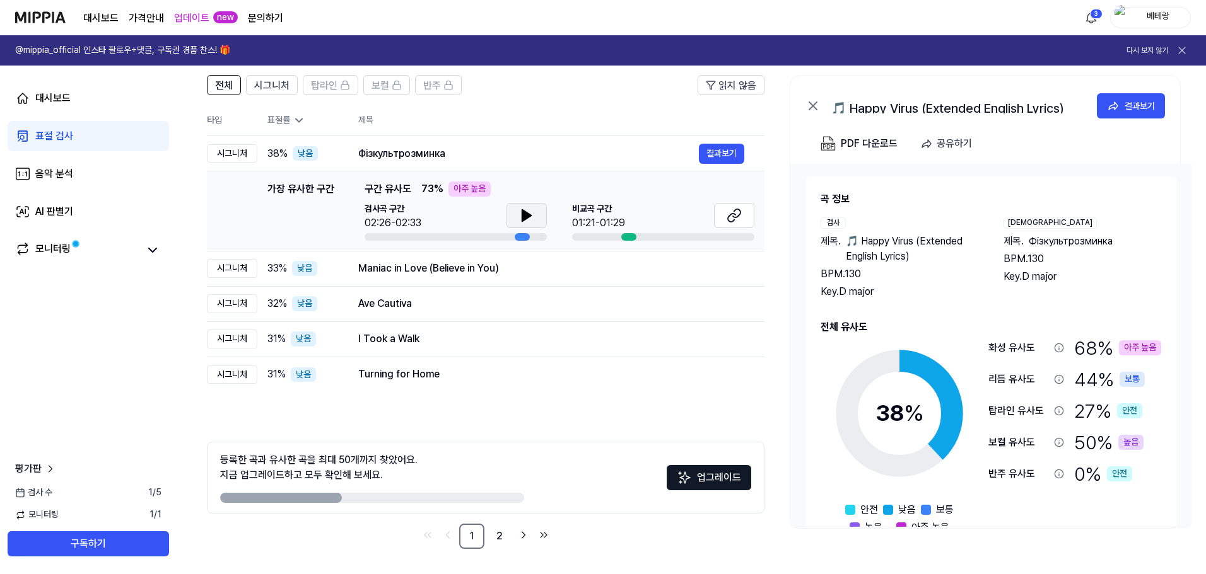
click at [521, 218] on icon at bounding box center [526, 215] width 15 height 15
click at [155, 249] on icon at bounding box center [153, 250] width 8 height 4
click at [155, 249] on icon at bounding box center [152, 250] width 15 height 15
click at [57, 136] on div "표절 검사" at bounding box center [54, 136] width 38 height 15
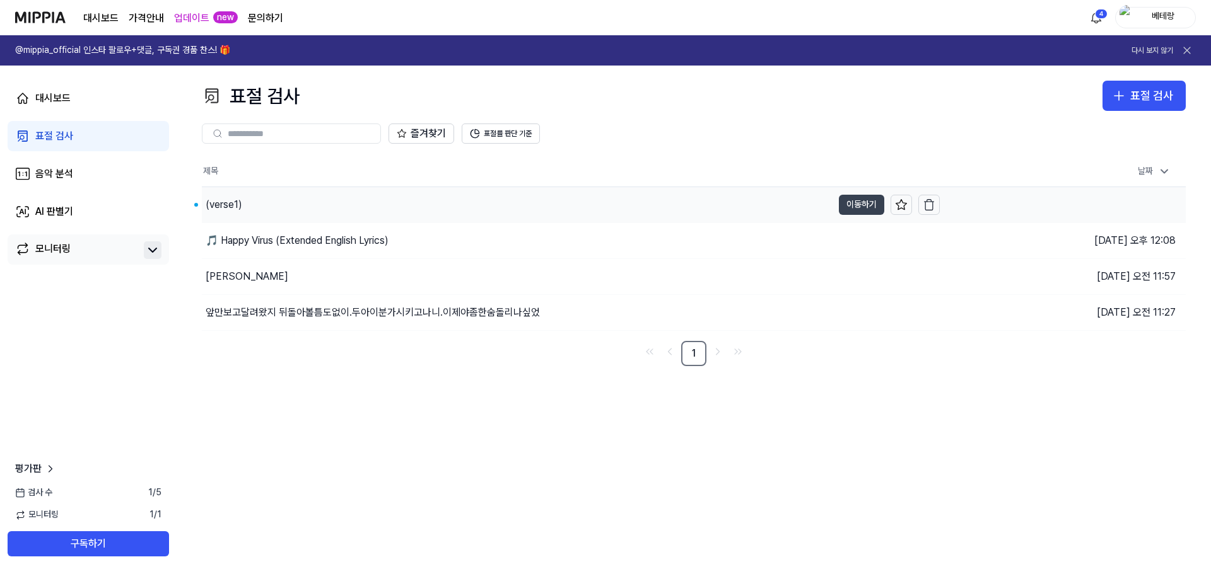
click at [865, 206] on button "이동하기" at bounding box center [861, 205] width 45 height 20
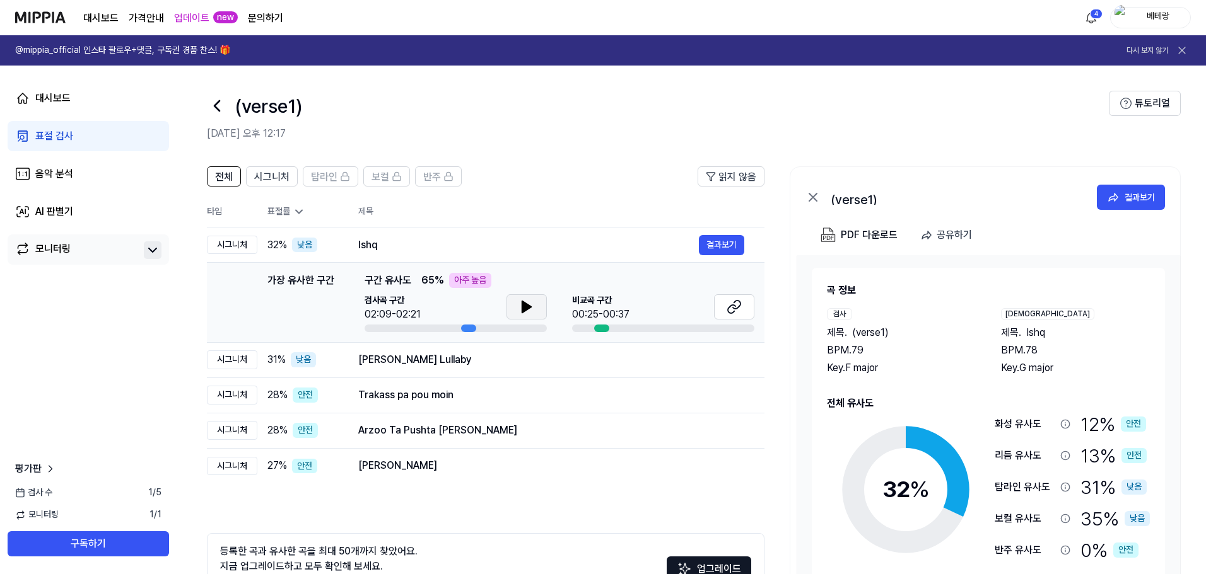
click at [523, 306] on icon at bounding box center [526, 306] width 9 height 11
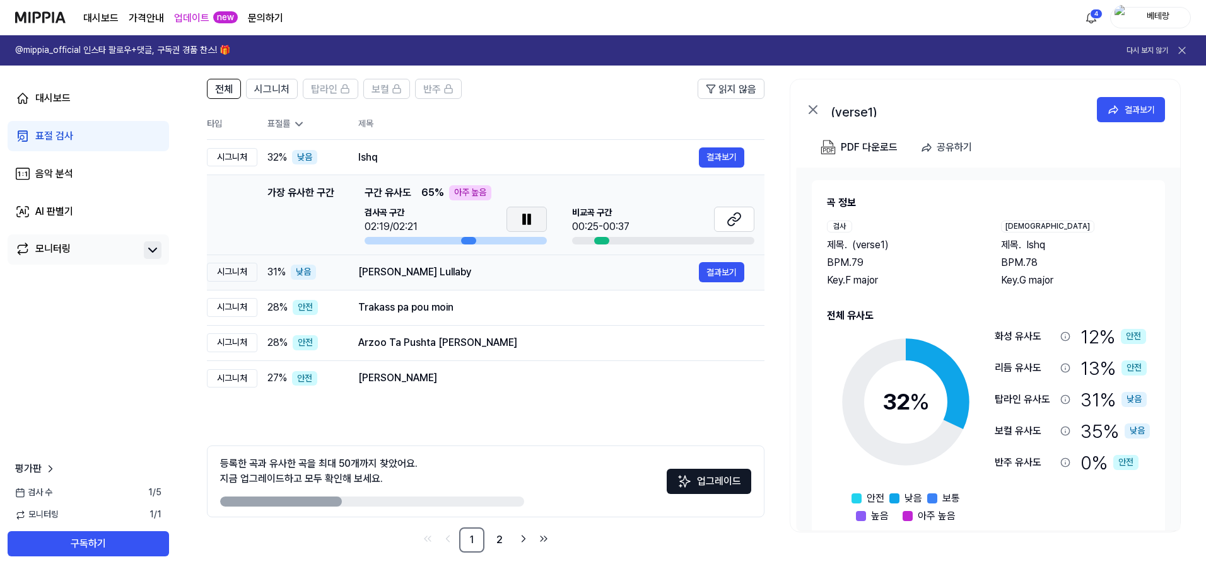
scroll to position [91, 0]
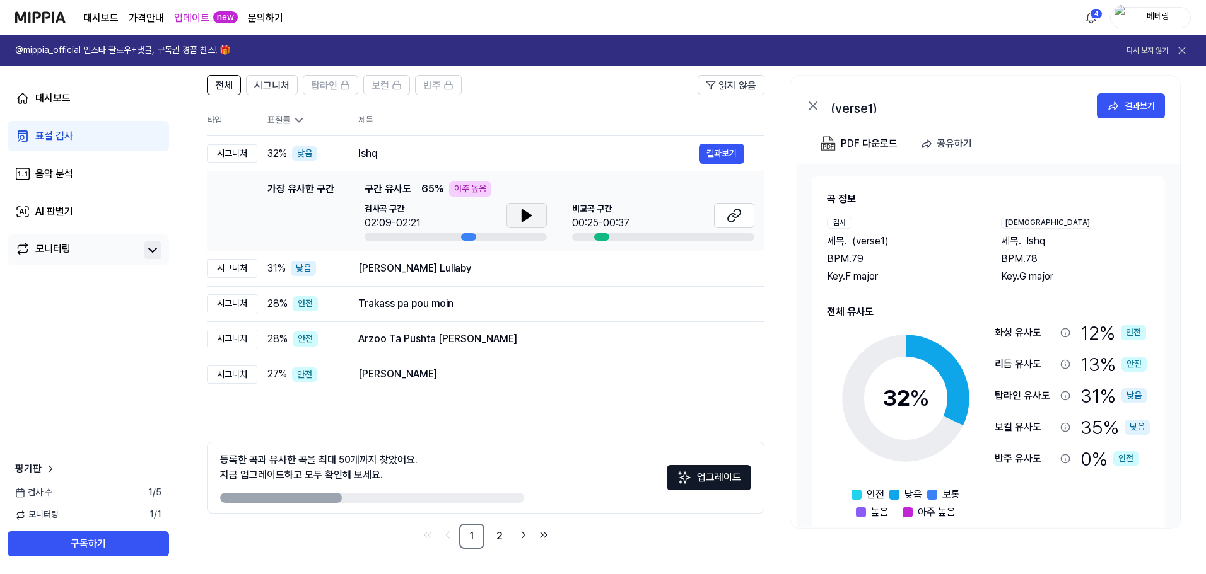
click at [528, 215] on icon at bounding box center [526, 215] width 9 height 11
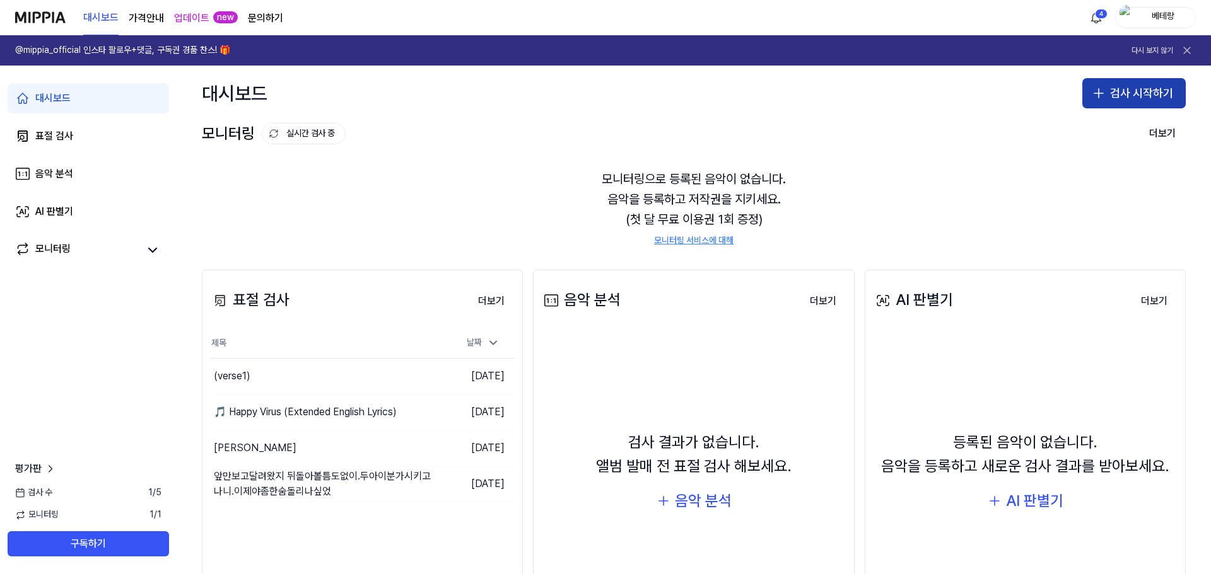
click at [600, 92] on icon "button" at bounding box center [1098, 93] width 0 height 9
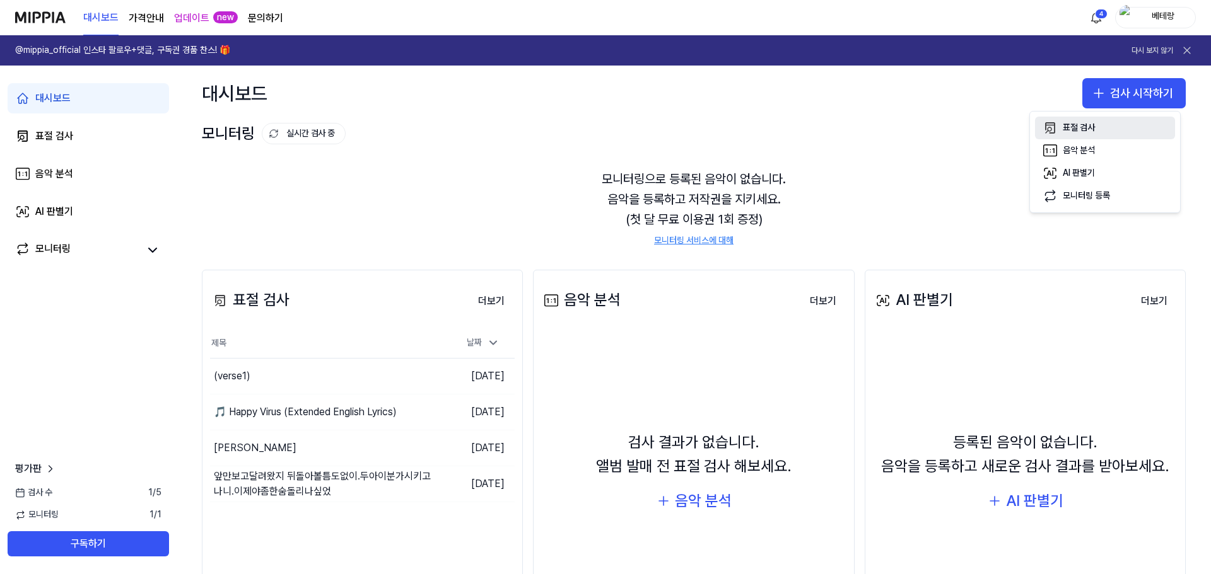
click at [600, 126] on div "표절 검사" at bounding box center [1078, 128] width 32 height 13
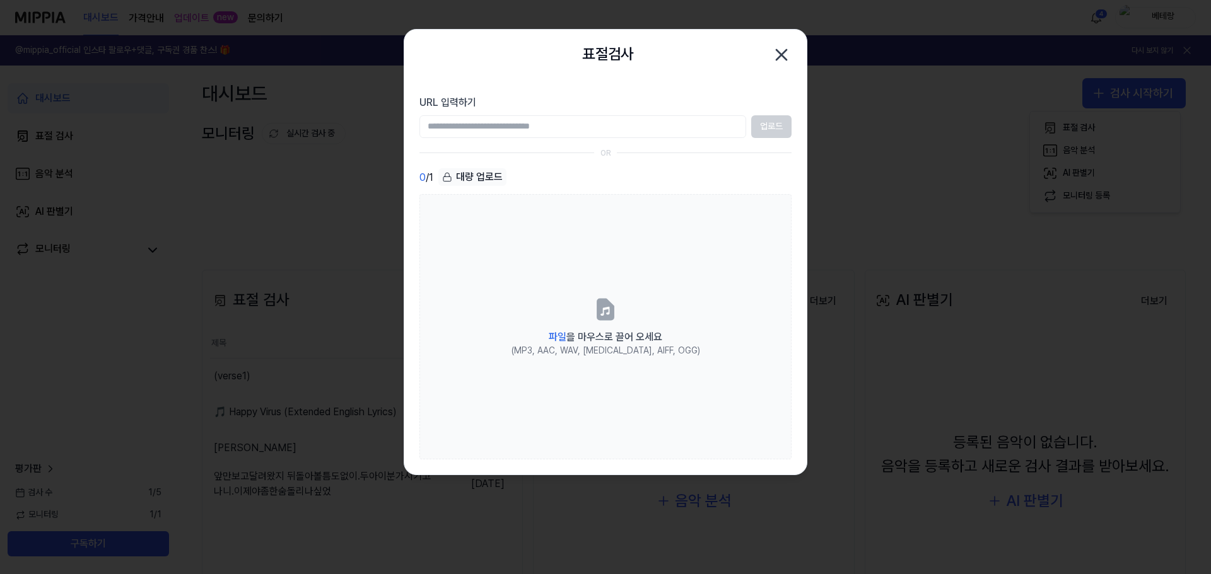
click at [474, 127] on input "URL 입력하기" at bounding box center [582, 126] width 327 height 23
type input "**********"
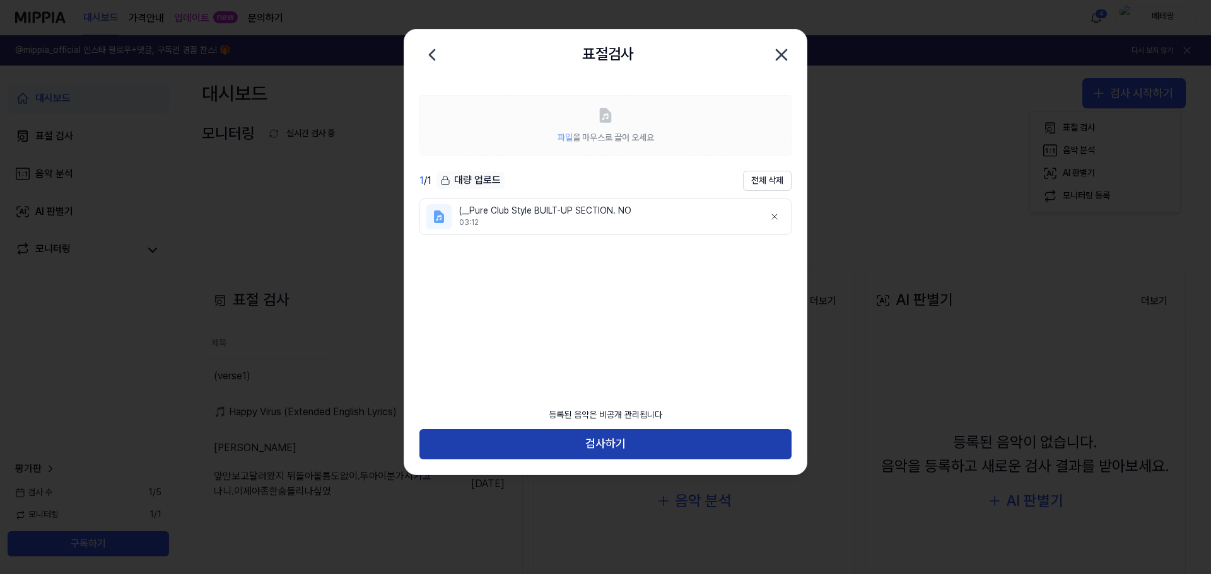
click at [600, 439] on button "검사하기" at bounding box center [605, 444] width 372 height 30
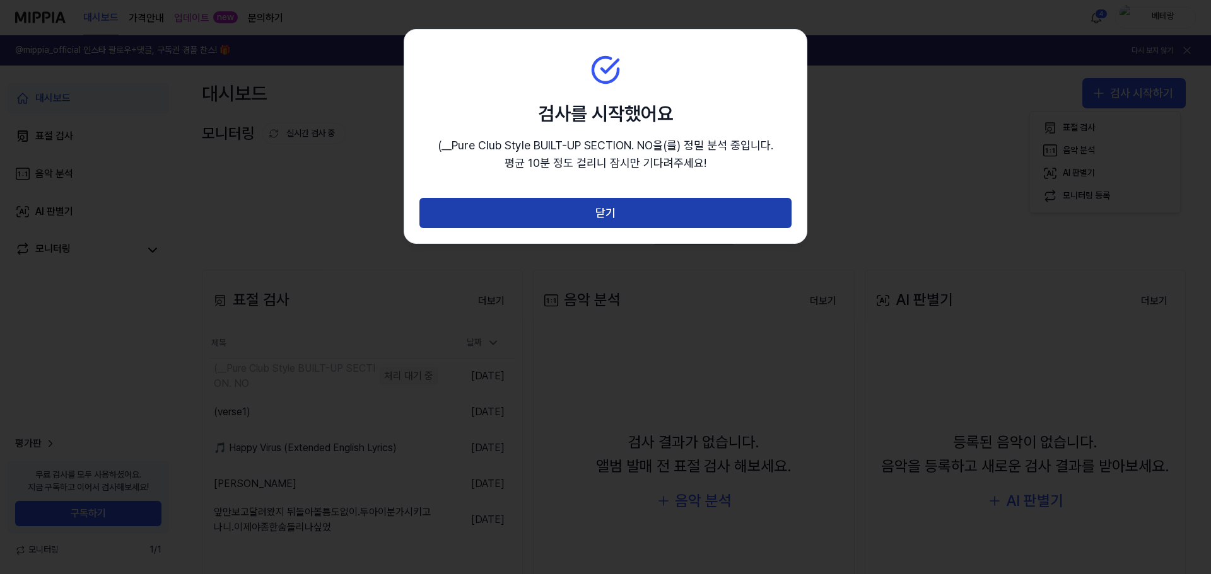
click at [600, 214] on button "닫기" at bounding box center [605, 213] width 372 height 30
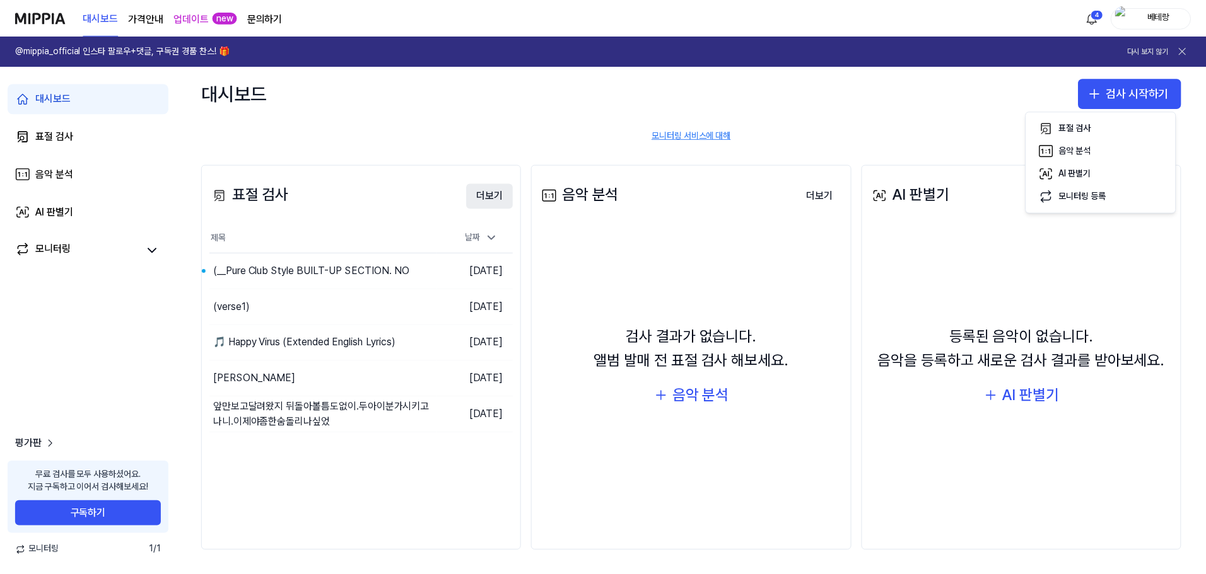
scroll to position [107, 0]
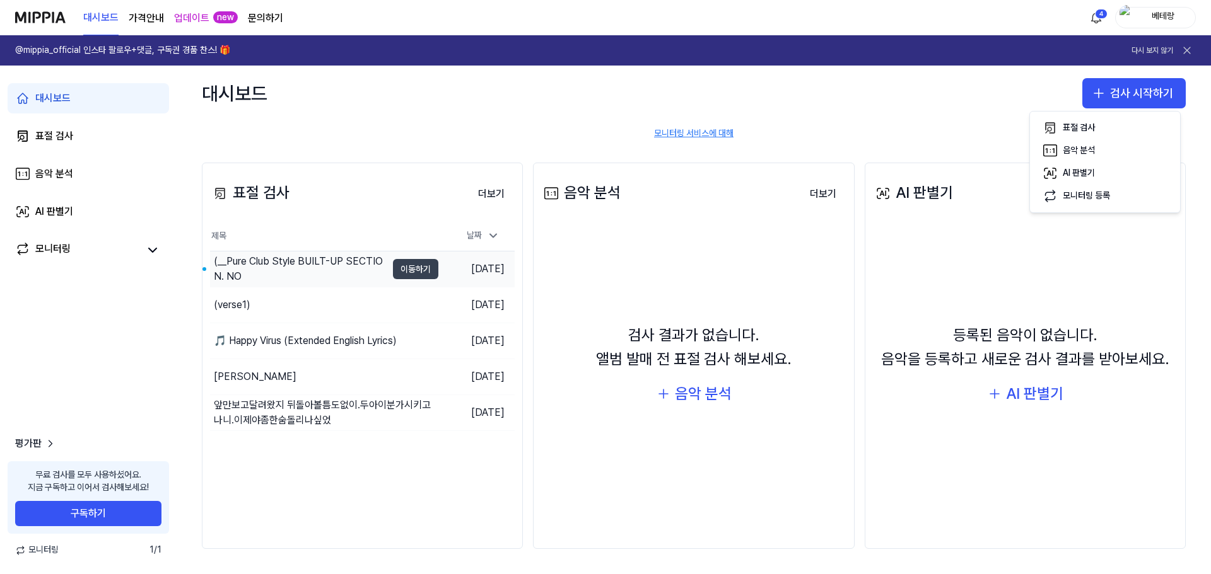
click at [413, 269] on button "이동하기" at bounding box center [415, 269] width 45 height 20
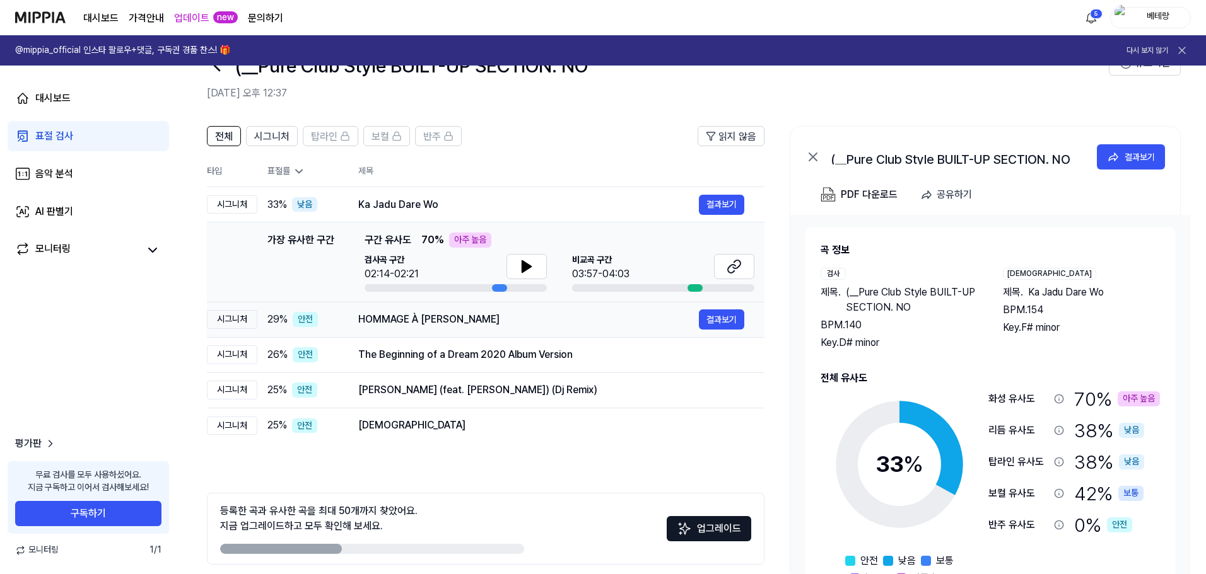
scroll to position [63, 0]
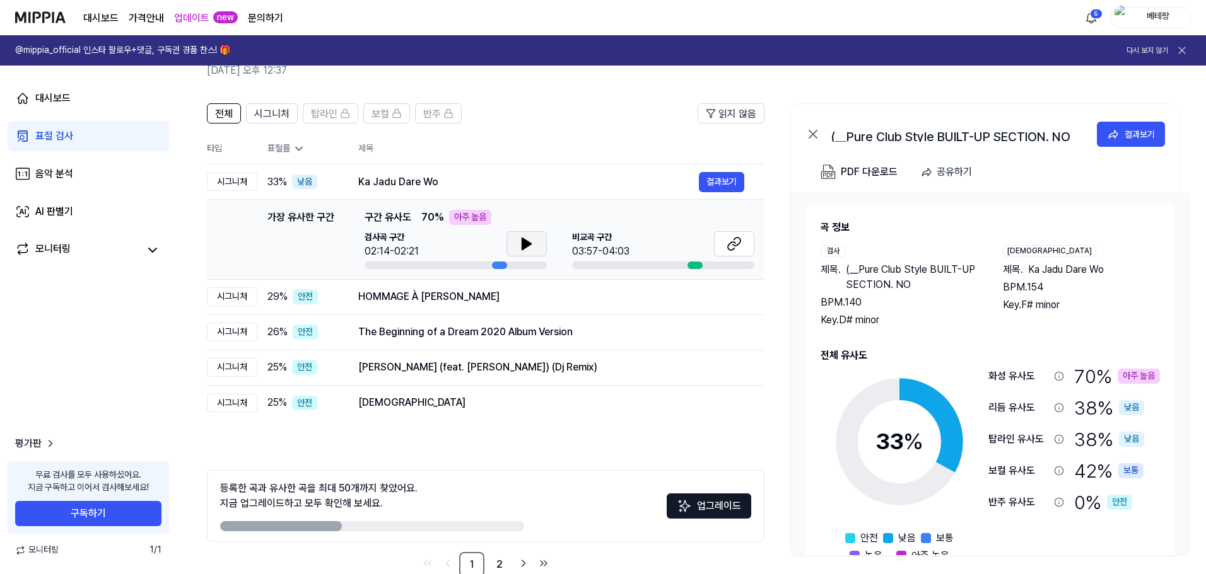
click at [527, 245] on icon at bounding box center [526, 243] width 9 height 11
click at [59, 134] on div "표절 검사" at bounding box center [54, 136] width 38 height 15
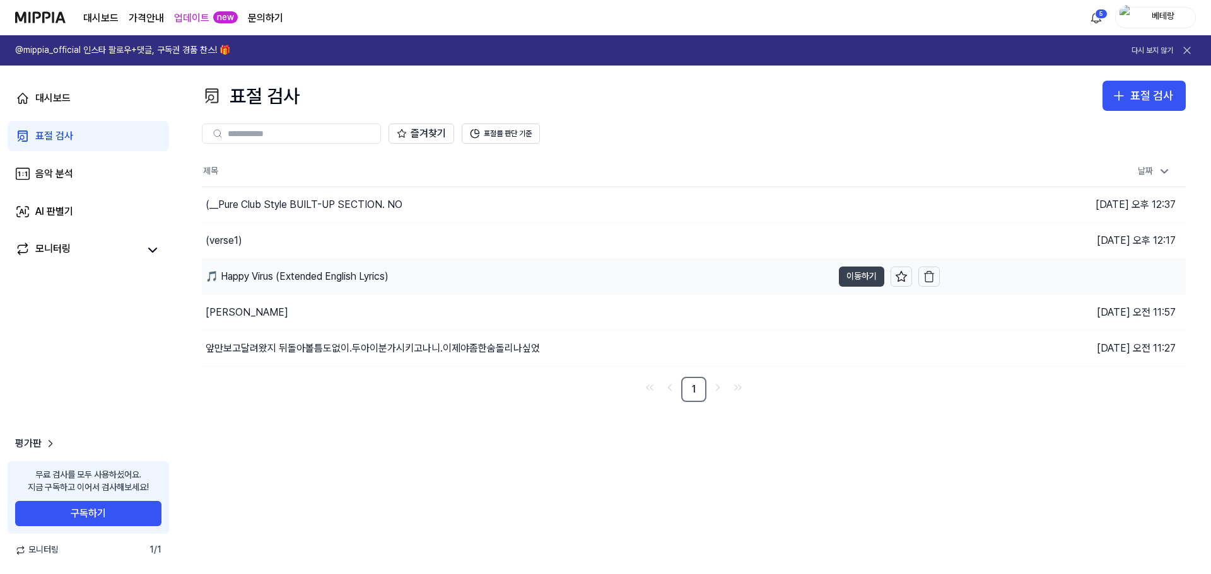
click at [600, 272] on button "이동하기" at bounding box center [861, 277] width 45 height 20
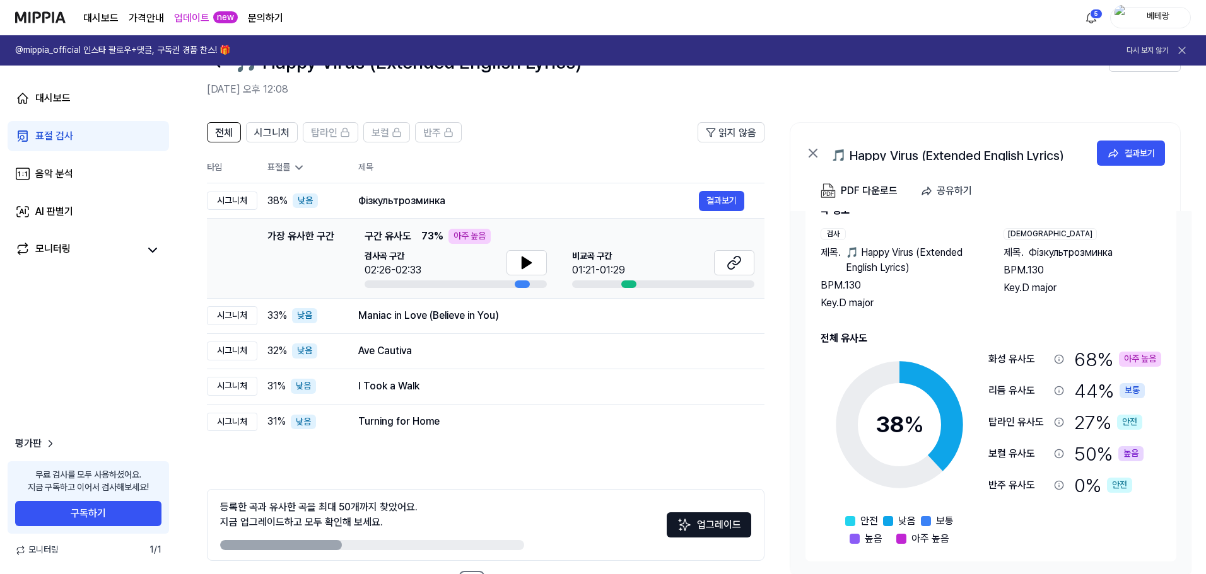
scroll to position [63, 0]
